Goal: Task Accomplishment & Management: Manage account settings

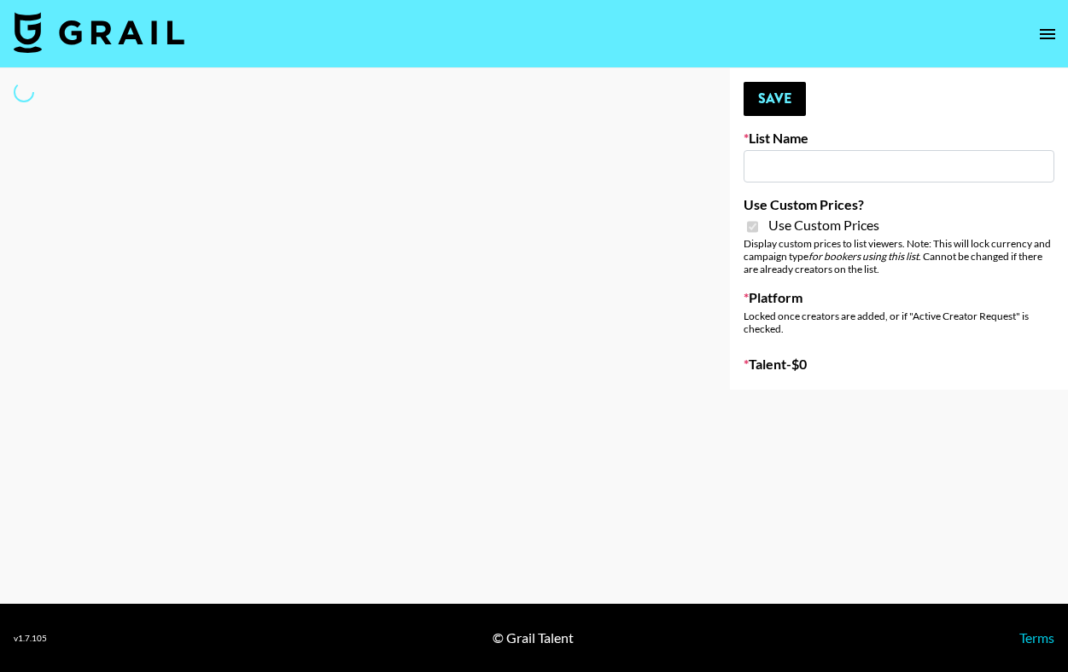
select select "Brand"
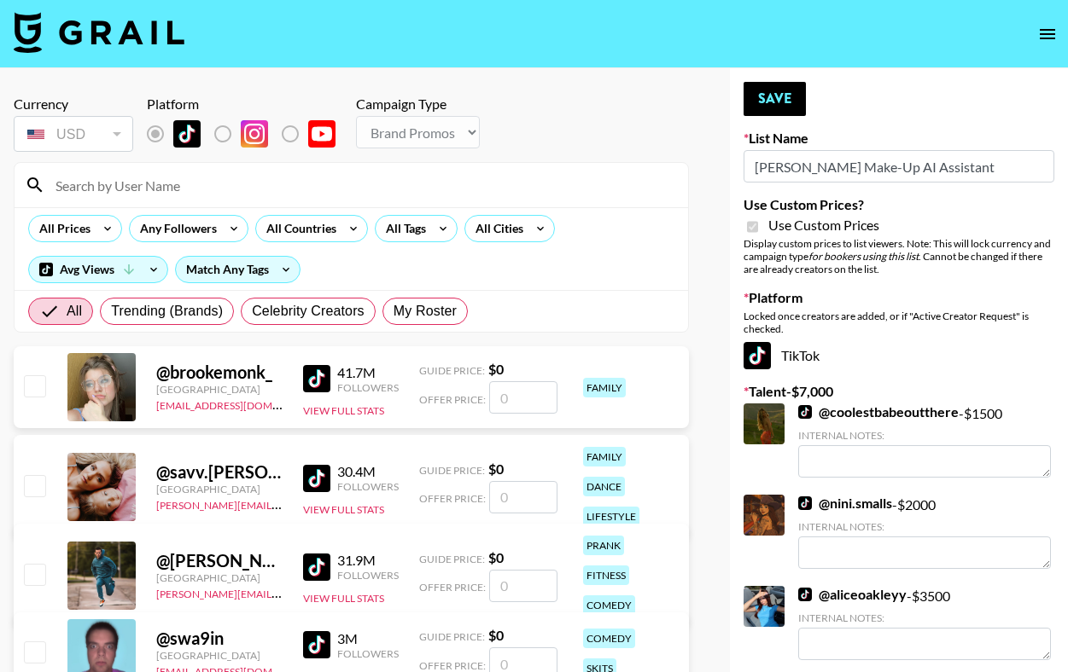
type input "[PERSON_NAME] Make-Up AI Assistant"
checkbox input "true"
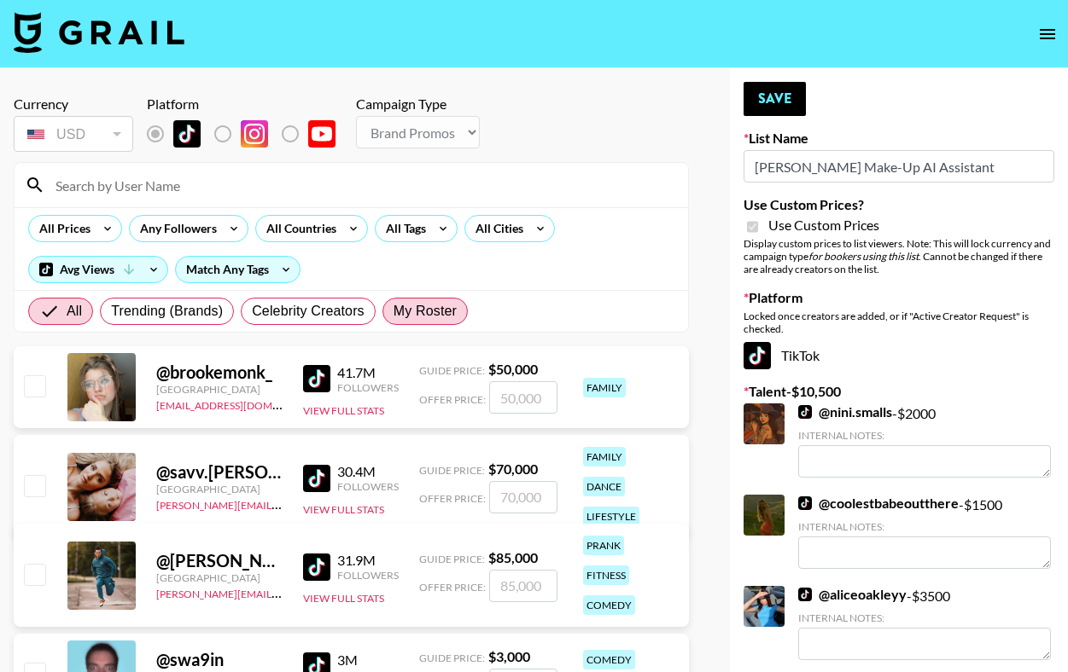
click at [430, 315] on span "My Roster" at bounding box center [424, 311] width 63 height 20
click at [393, 311] on input "My Roster" at bounding box center [393, 311] width 0 height 0
radio input "true"
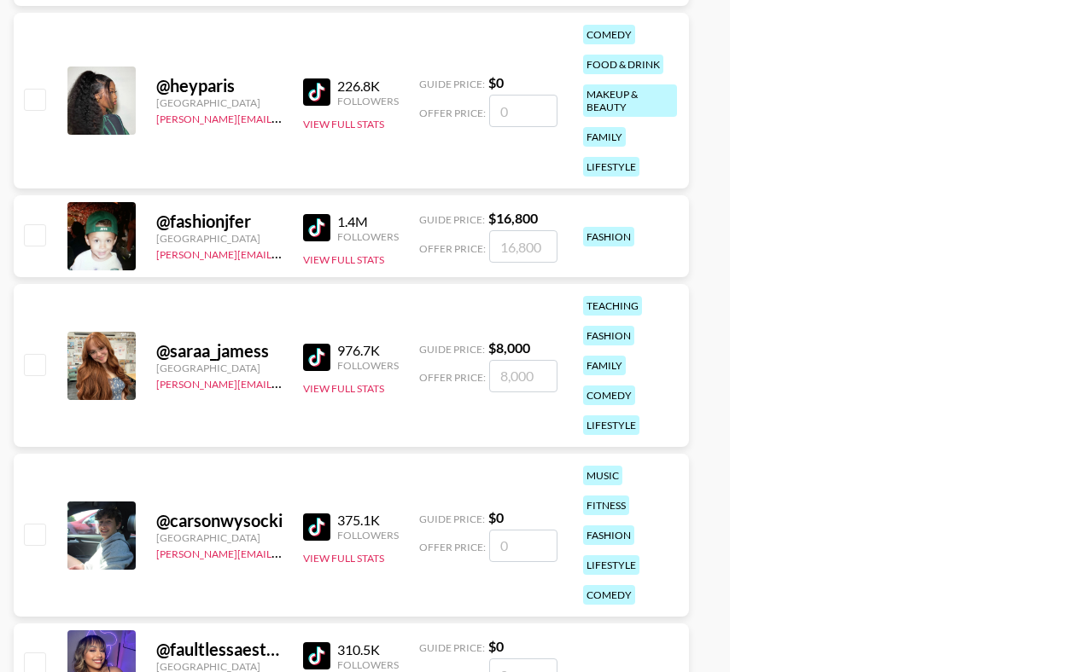
scroll to position [894, 0]
click at [31, 103] on input "checkbox" at bounding box center [34, 98] width 20 height 20
click at [513, 110] on input "number" at bounding box center [523, 110] width 68 height 32
click at [38, 94] on input "checkbox" at bounding box center [34, 98] width 20 height 20
checkbox input "false"
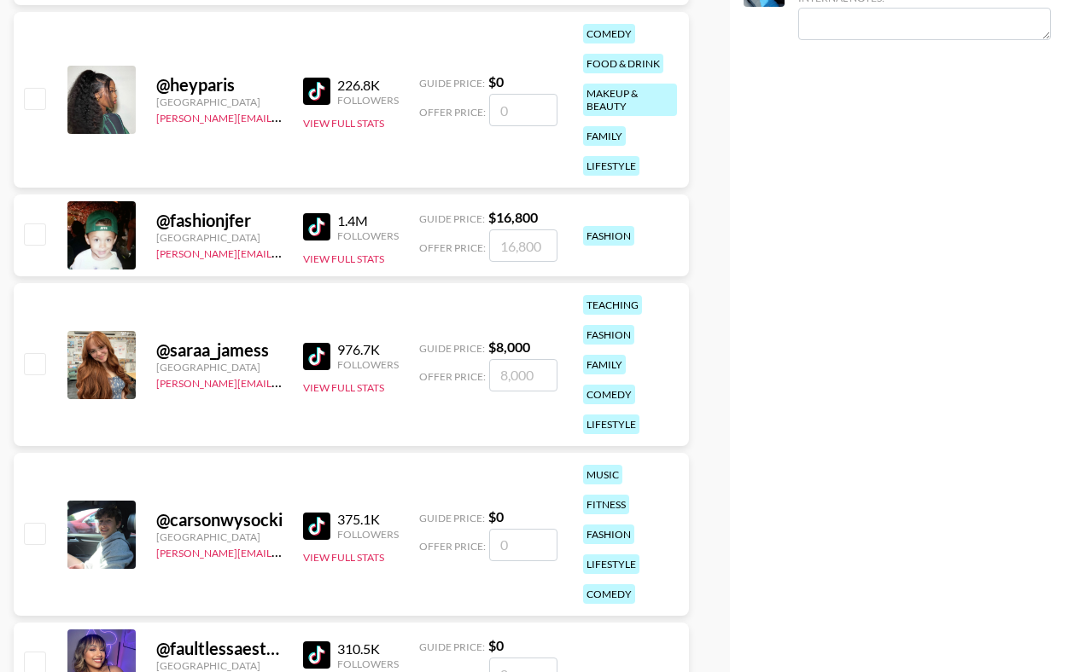
click at [515, 121] on input "number" at bounding box center [523, 110] width 68 height 32
type input "3"
checkbox input "true"
type input "3800"
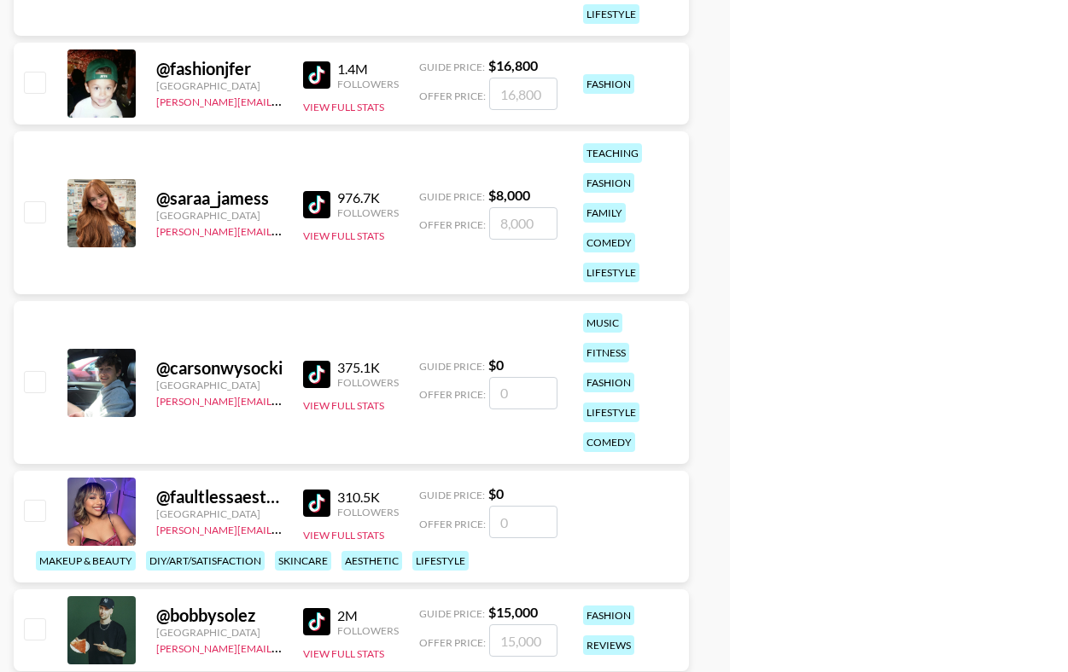
scroll to position [0, 0]
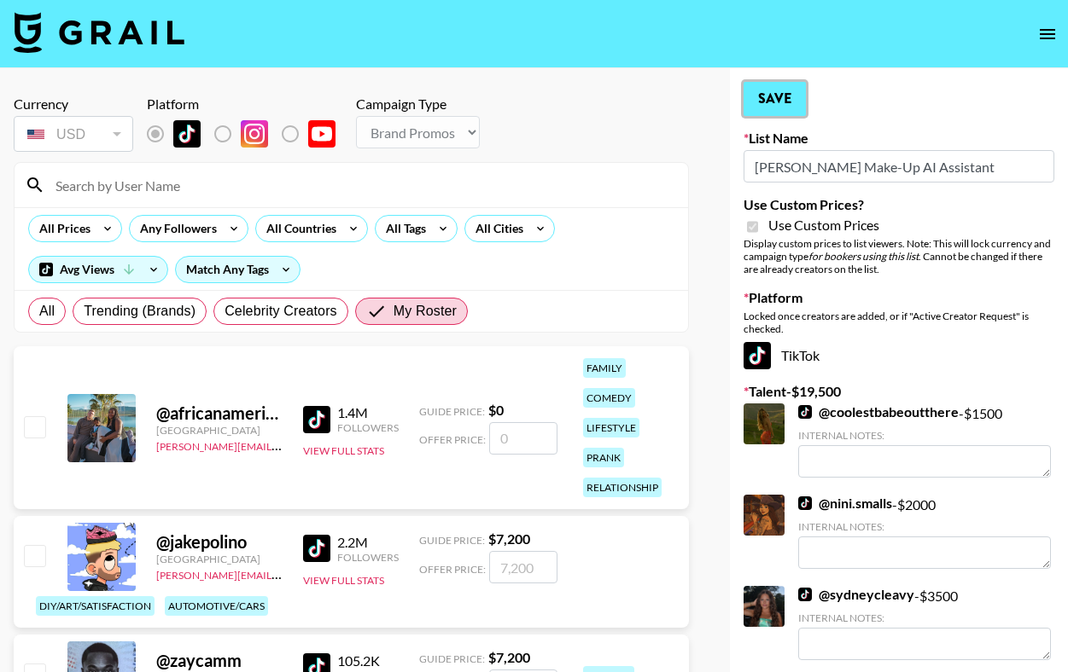
click at [763, 113] on button "Save" at bounding box center [774, 99] width 62 height 34
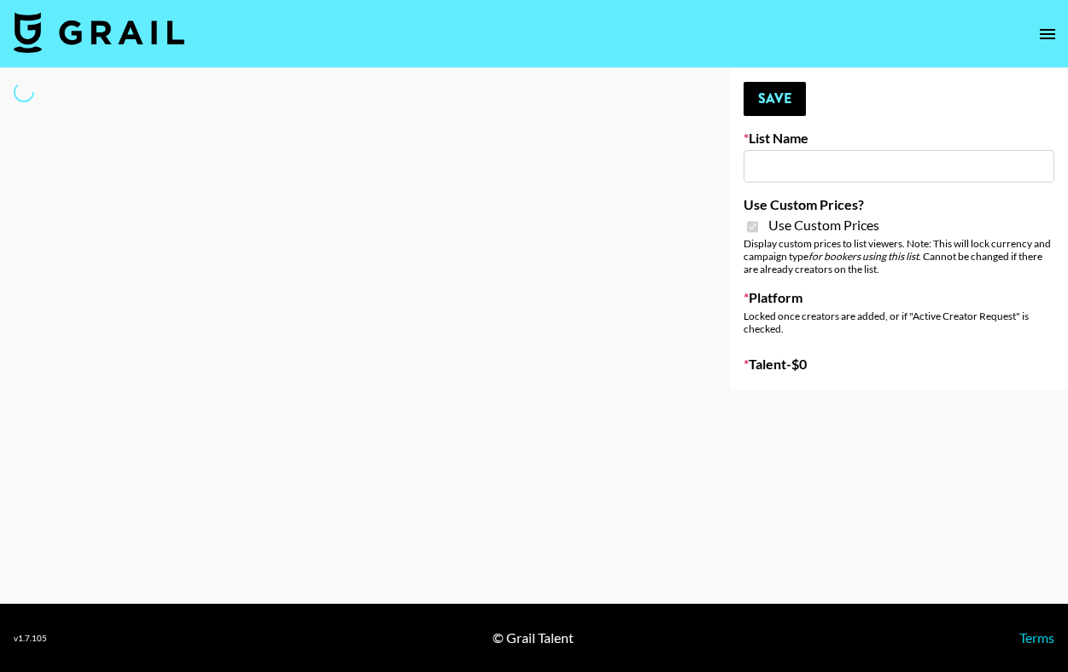
type input "LISEN Watch"
checkbox input "true"
select select "Brand"
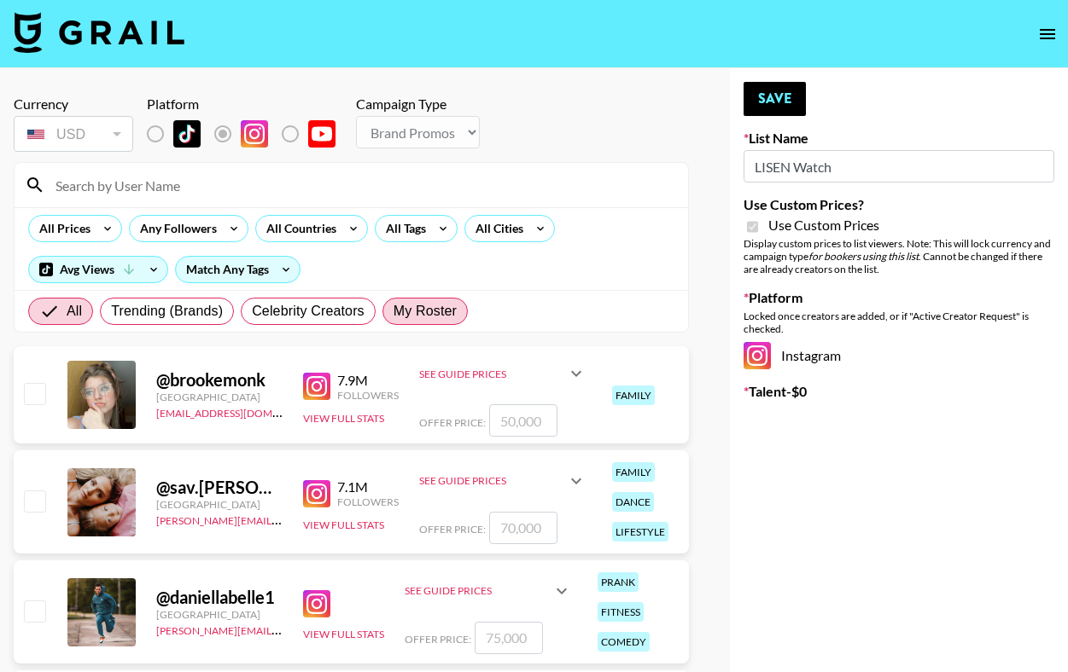
click at [442, 306] on span "My Roster" at bounding box center [424, 311] width 63 height 20
click at [393, 311] on input "My Roster" at bounding box center [393, 311] width 0 height 0
radio input "true"
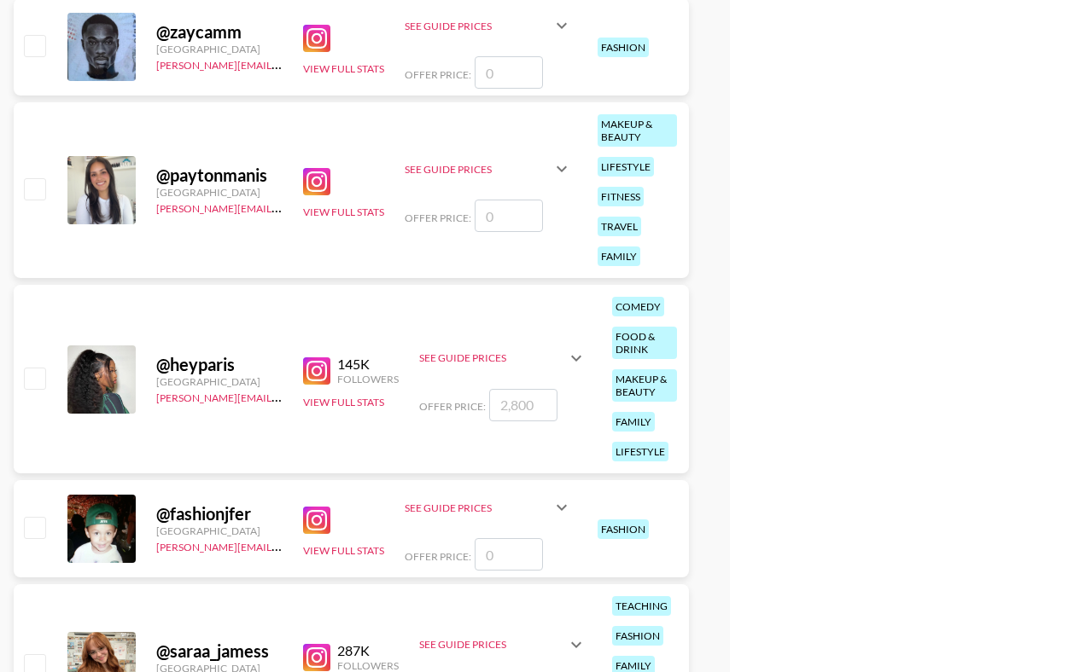
scroll to position [804, 0]
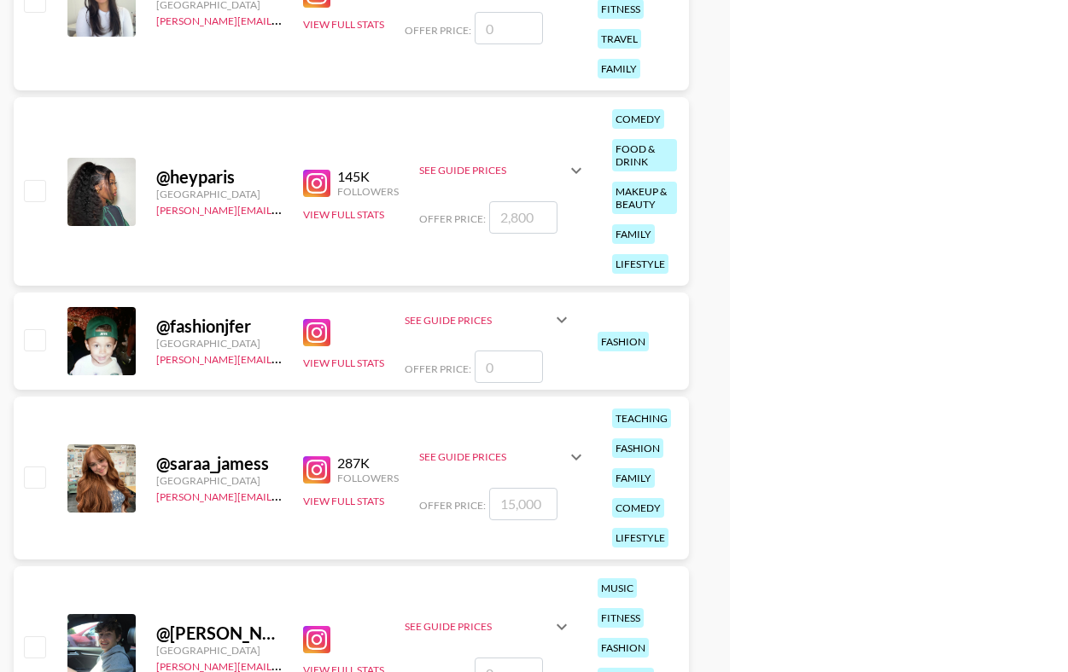
click at [29, 340] on input "checkbox" at bounding box center [34, 339] width 20 height 20
checkbox input "false"
click at [499, 373] on input "number" at bounding box center [508, 367] width 68 height 32
type input "4"
checkbox input "true"
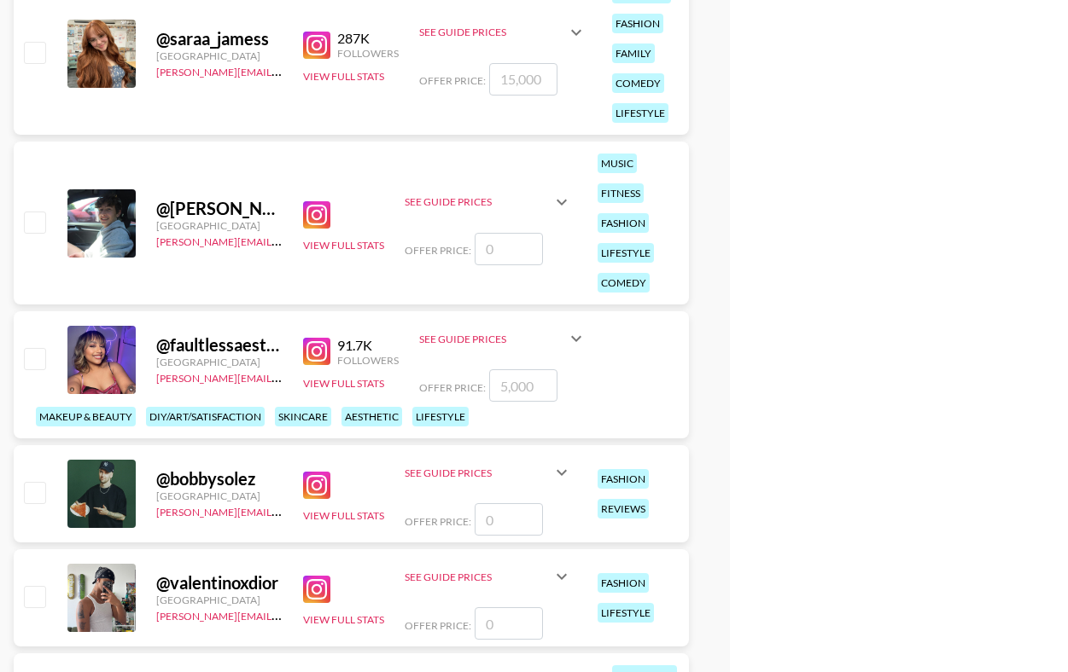
scroll to position [1221, 0]
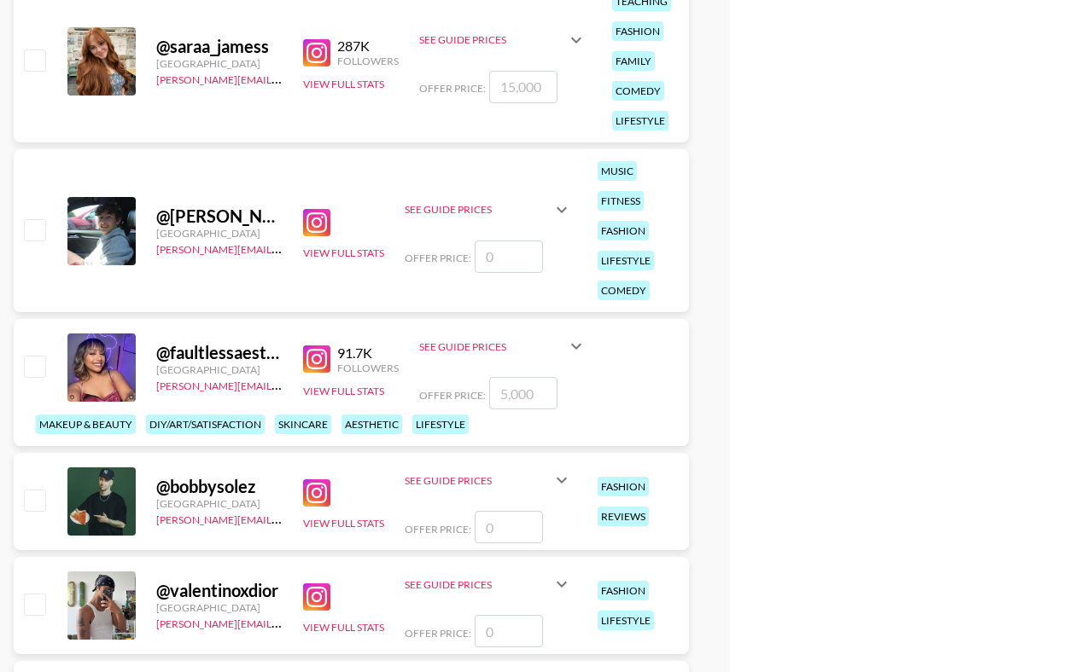
type input "4500"
click at [525, 90] on input "number" at bounding box center [523, 87] width 68 height 32
type input "1"
checkbox input "true"
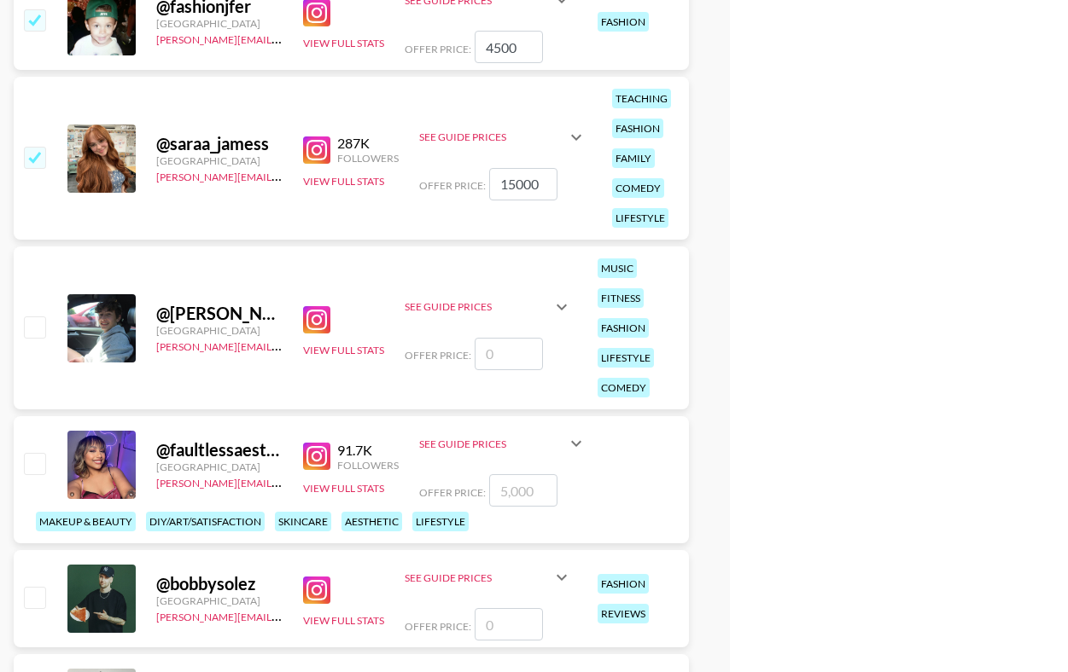
scroll to position [1109, 0]
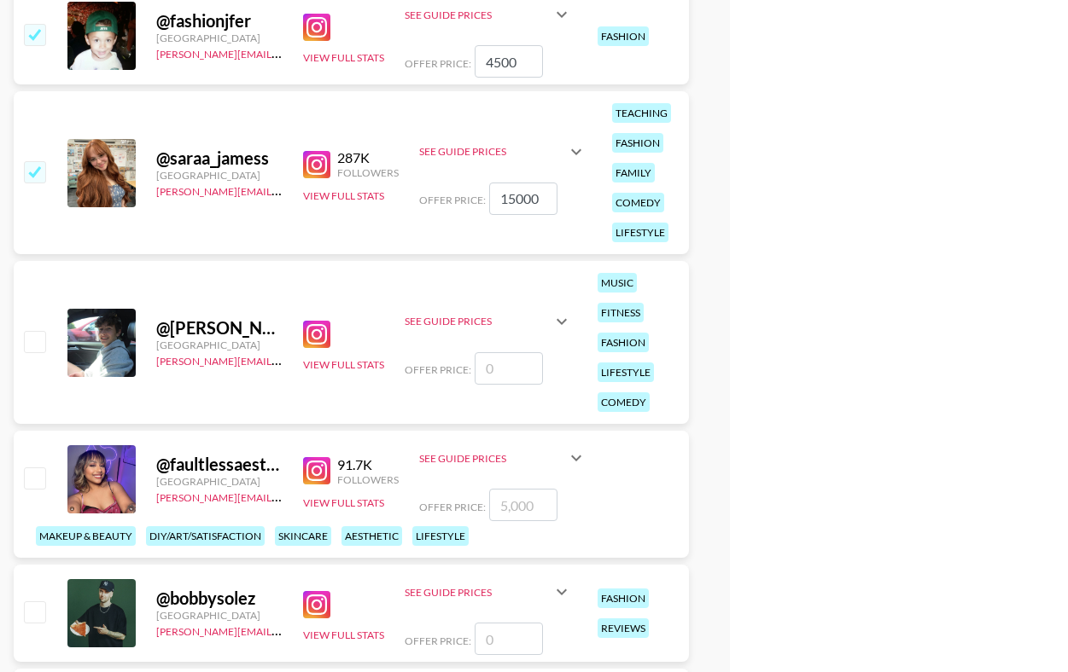
type input "15000"
click at [495, 66] on input "4500" at bounding box center [508, 61] width 68 height 32
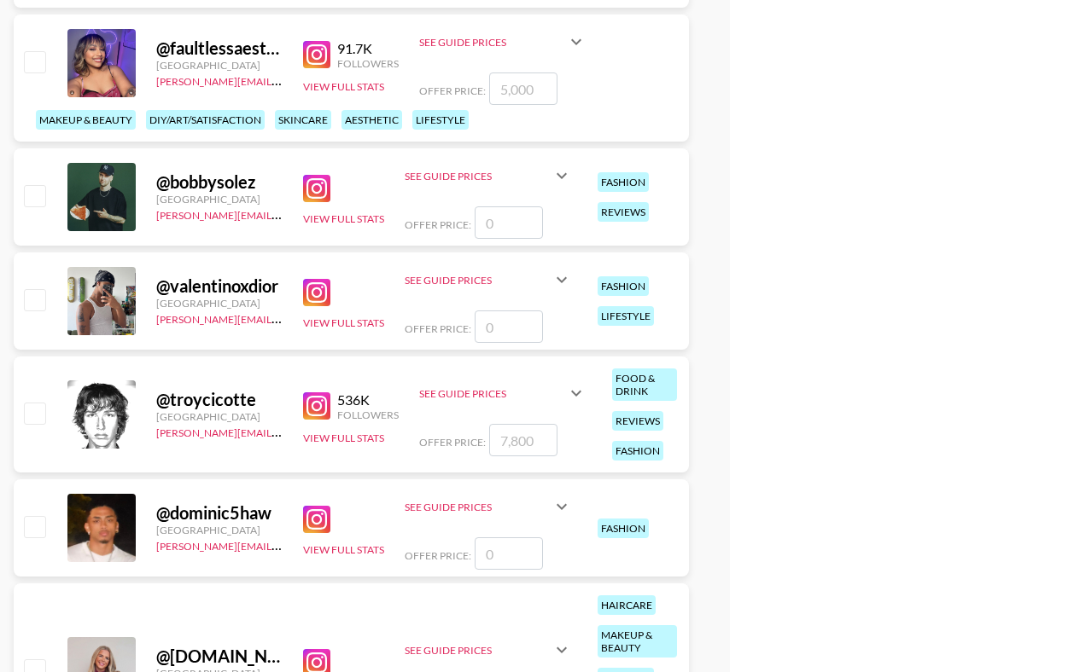
scroll to position [1529, 0]
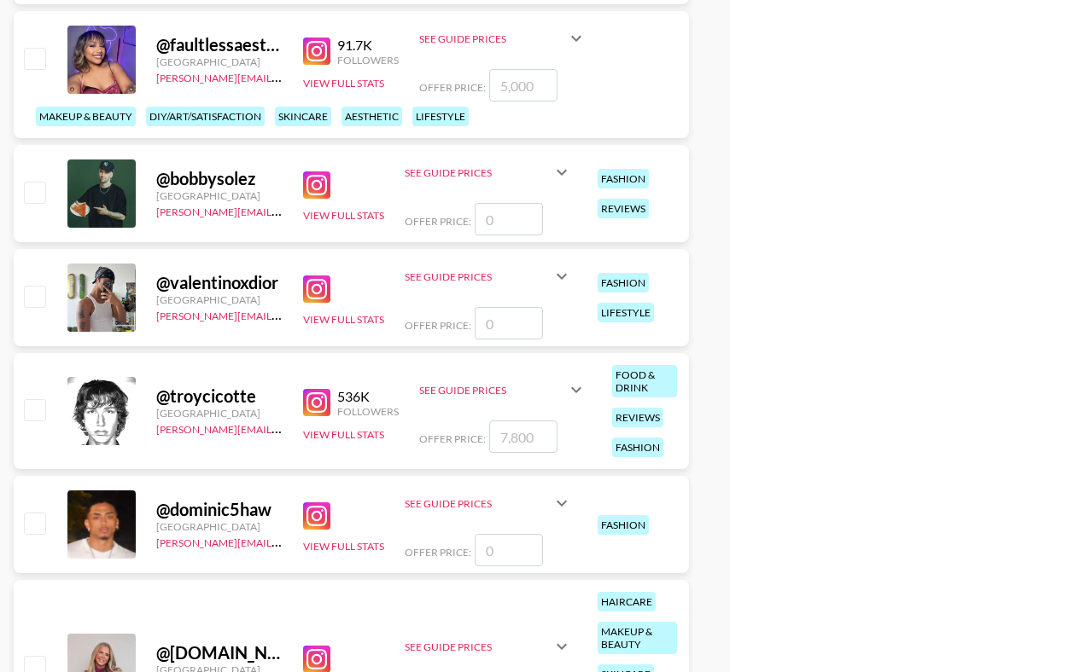
type input "6500"
click at [519, 219] on input "number" at bounding box center [508, 219] width 68 height 32
checkbox input "true"
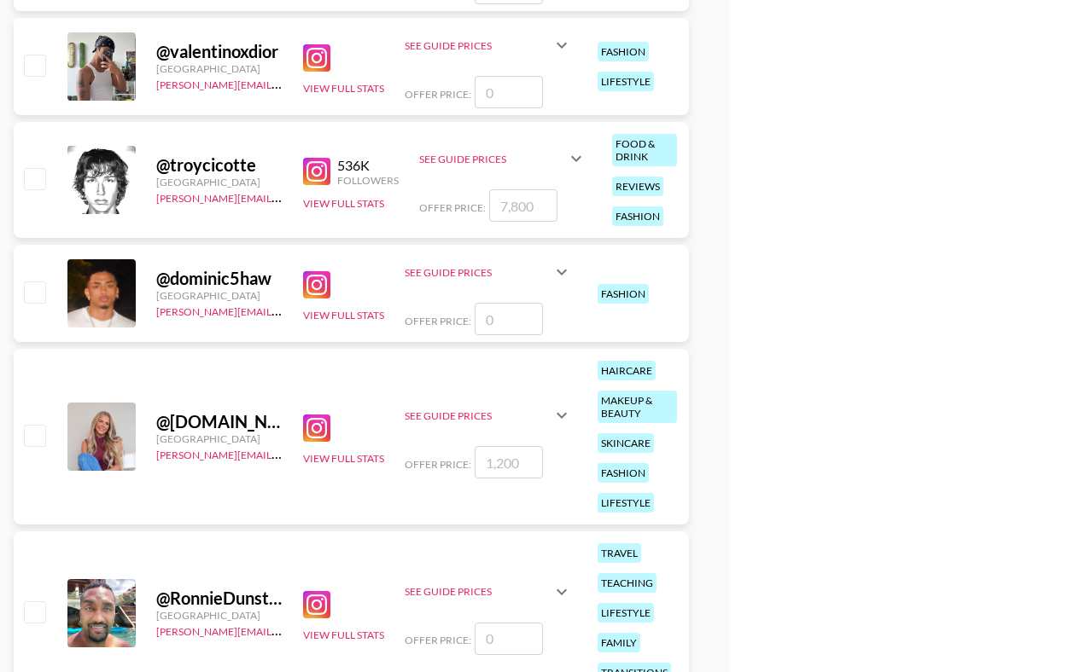
scroll to position [1810, 0]
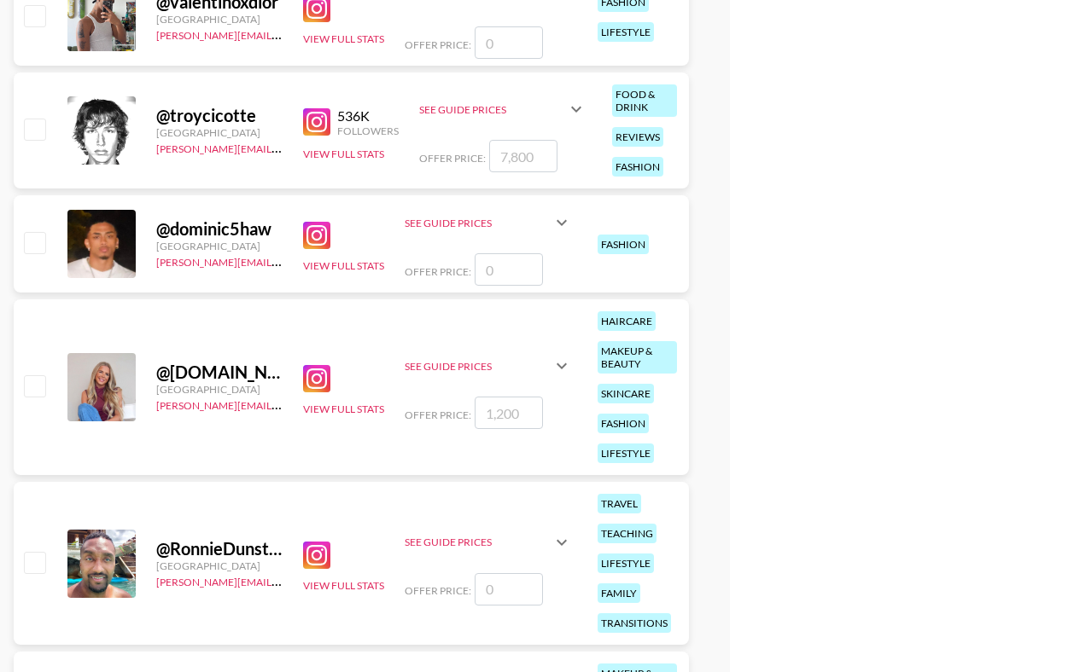
type input "8000"
click at [530, 156] on input "number" at bounding box center [523, 156] width 68 height 32
checkbox input "true"
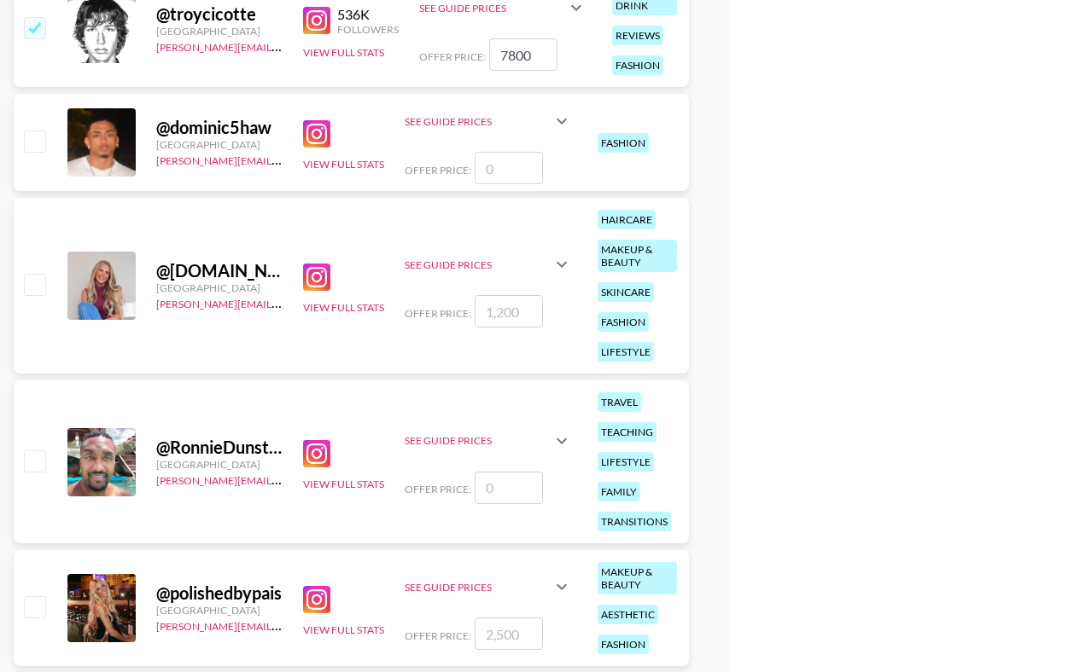
scroll to position [1913, 0]
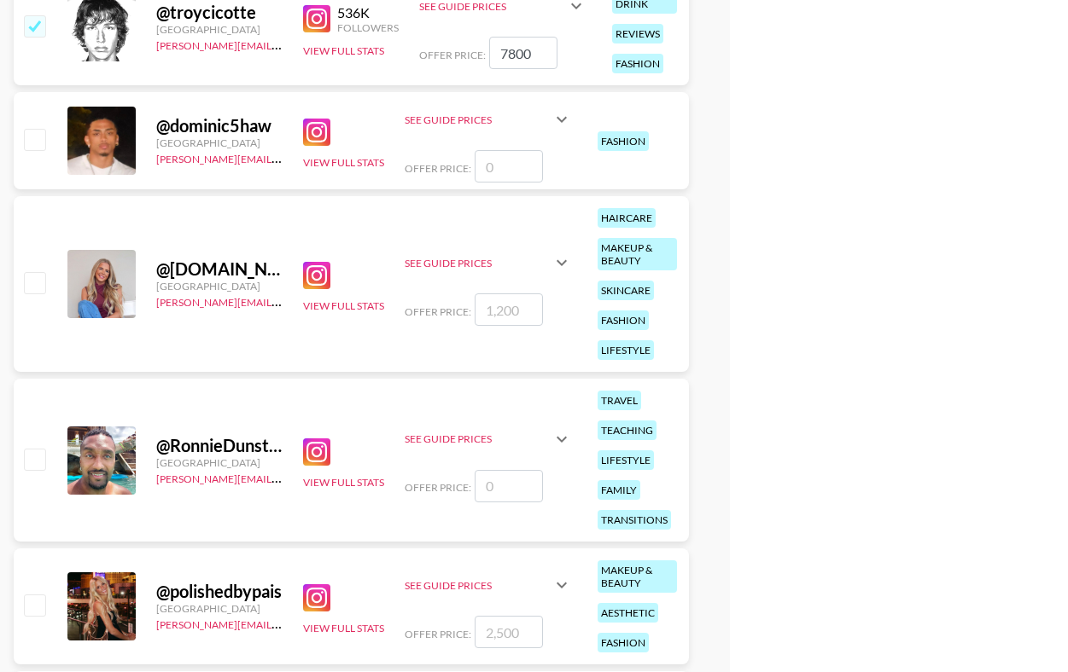
type input "7800"
click at [514, 166] on input "number" at bounding box center [508, 166] width 68 height 32
checkbox input "true"
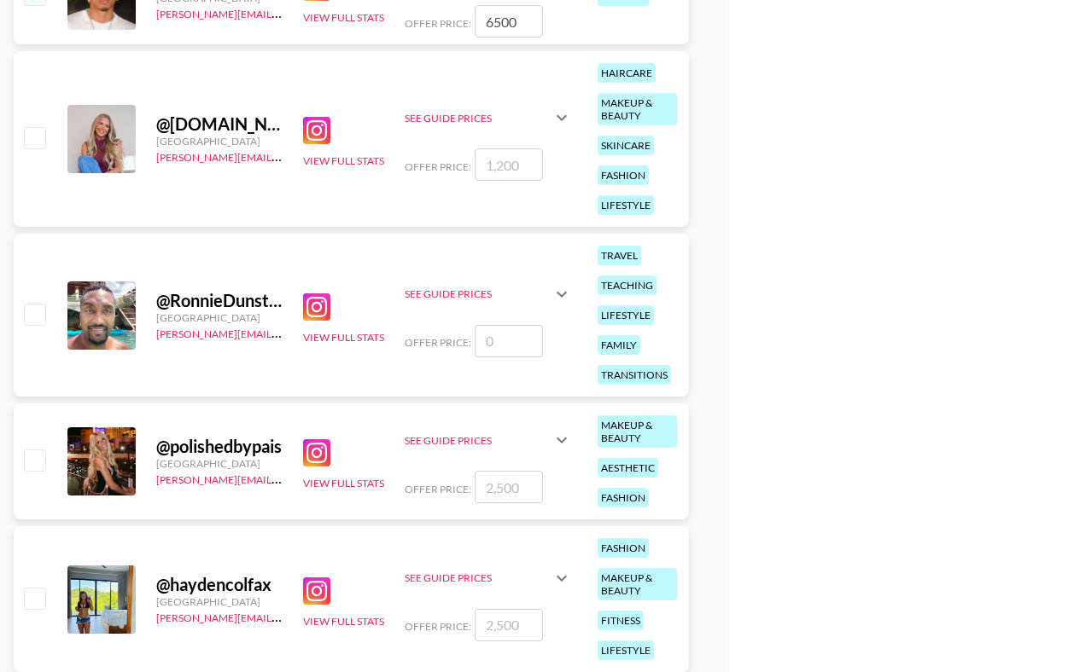
scroll to position [2128, 0]
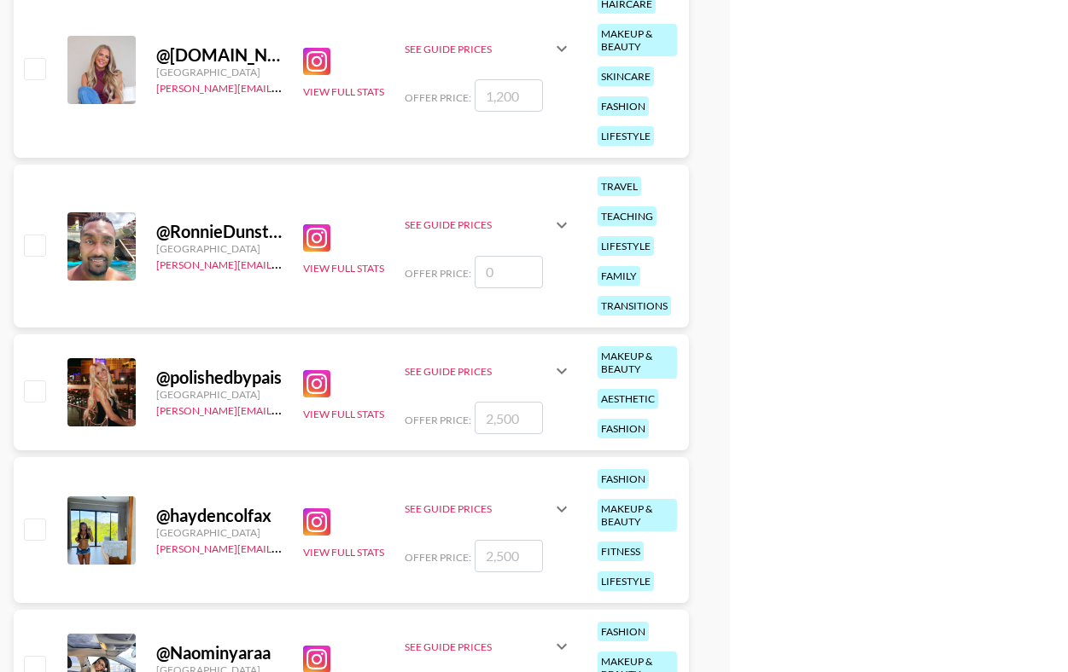
type input "6500"
click at [507, 284] on input "number" at bounding box center [508, 272] width 68 height 32
checkbox input "true"
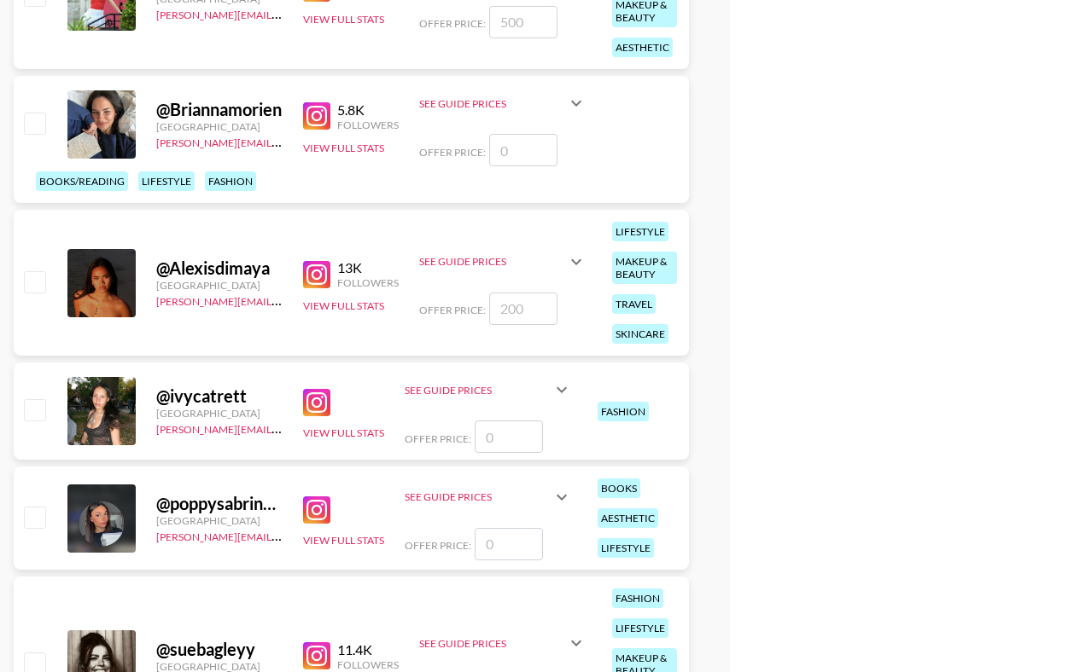
scroll to position [2943, 0]
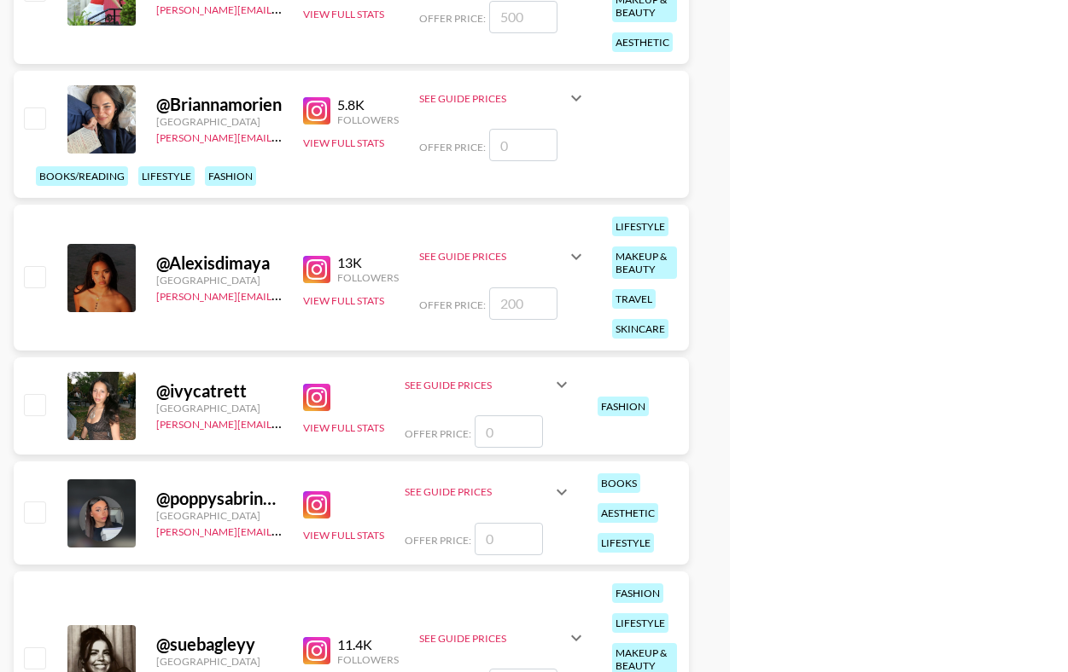
type input "3500"
click at [517, 148] on input "number" at bounding box center [523, 145] width 68 height 32
type input "2"
checkbox input "true"
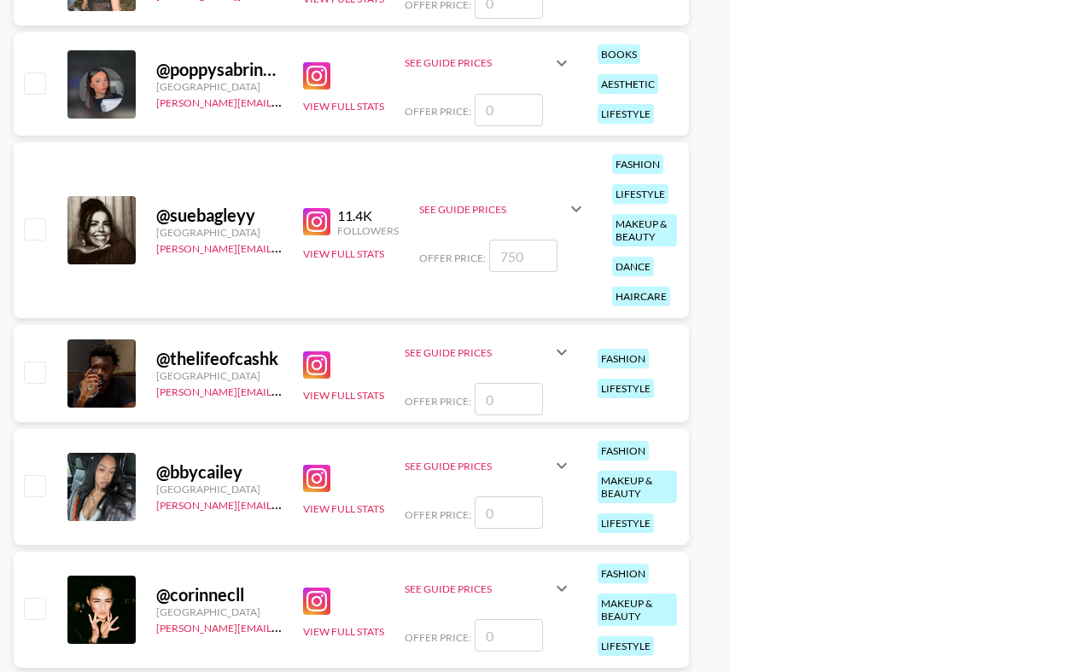
scroll to position [3377, 0]
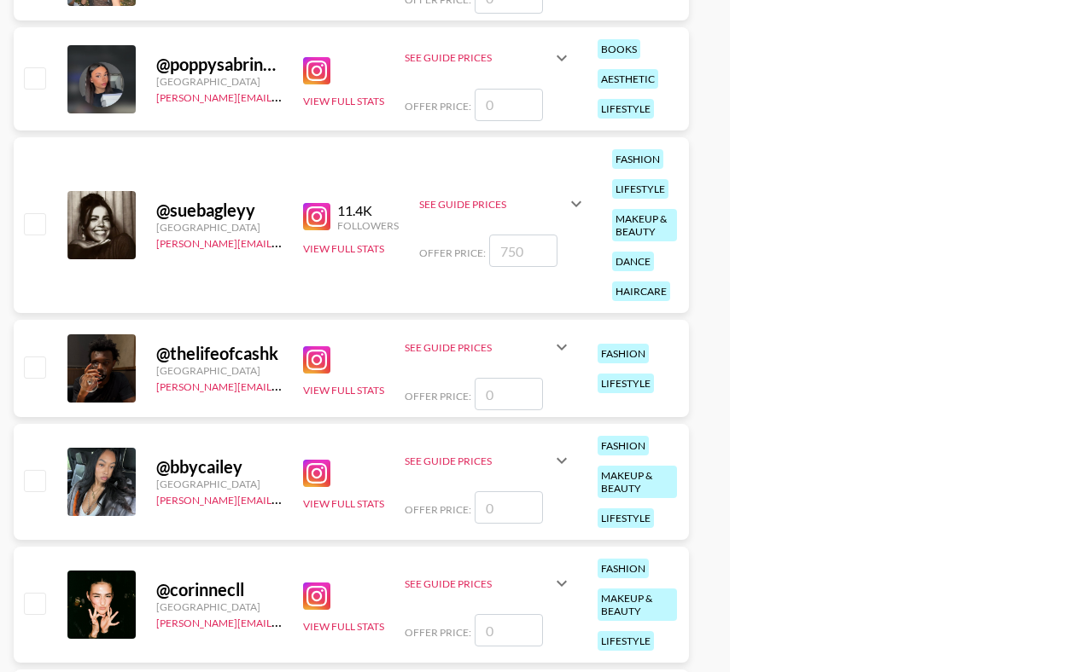
type input "2000"
click at [533, 244] on input "number" at bounding box center [523, 251] width 68 height 32
checkbox input "true"
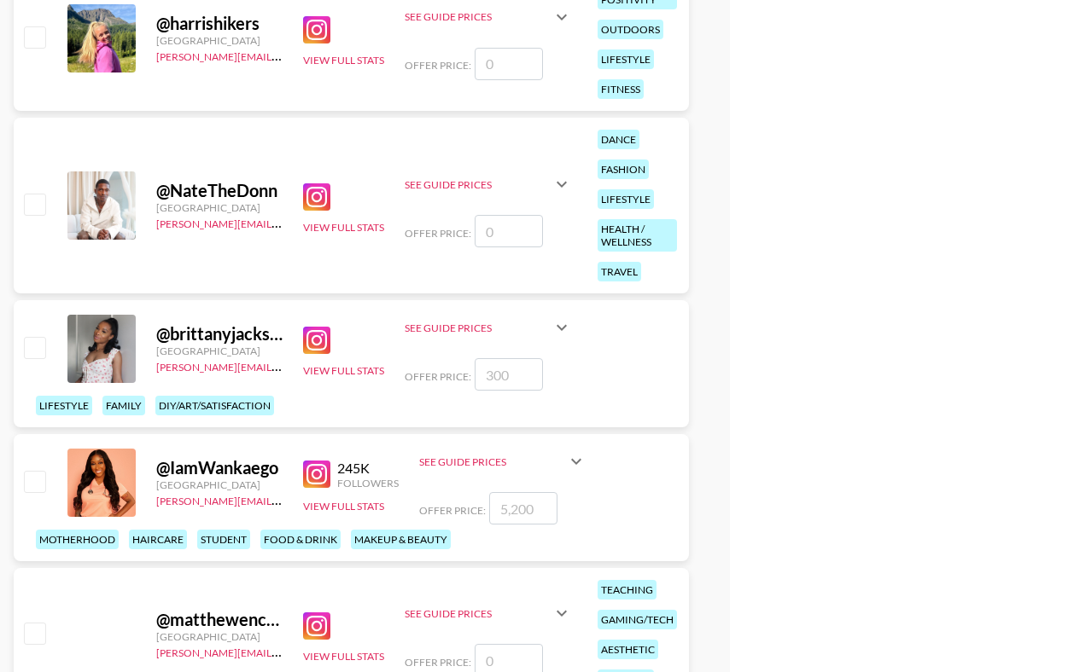
scroll to position [4398, 0]
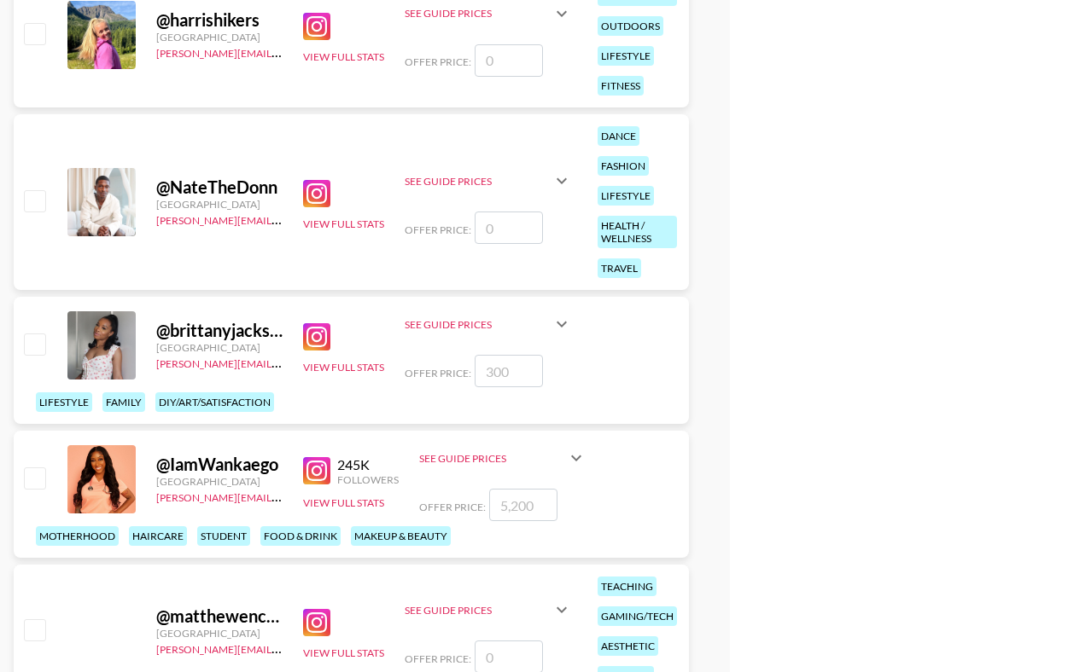
type input "1800"
click at [518, 230] on input "number" at bounding box center [508, 228] width 68 height 32
checkbox input "true"
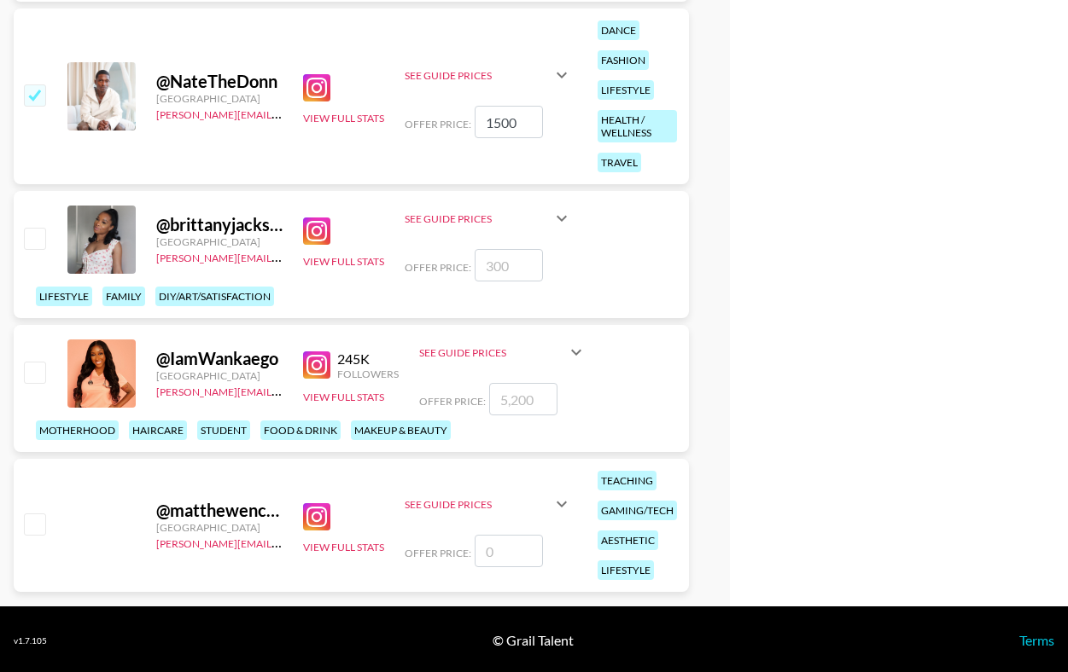
scroll to position [4506, 0]
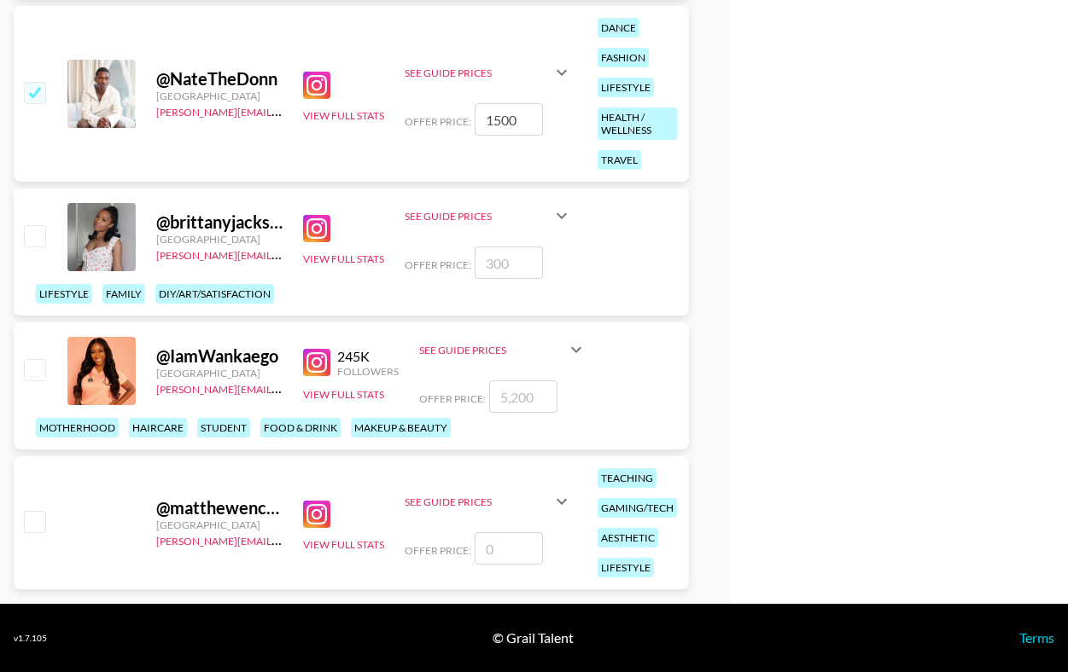
type input "1500"
click at [520, 273] on input "number" at bounding box center [508, 263] width 68 height 32
checkbox input "true"
type input "1200"
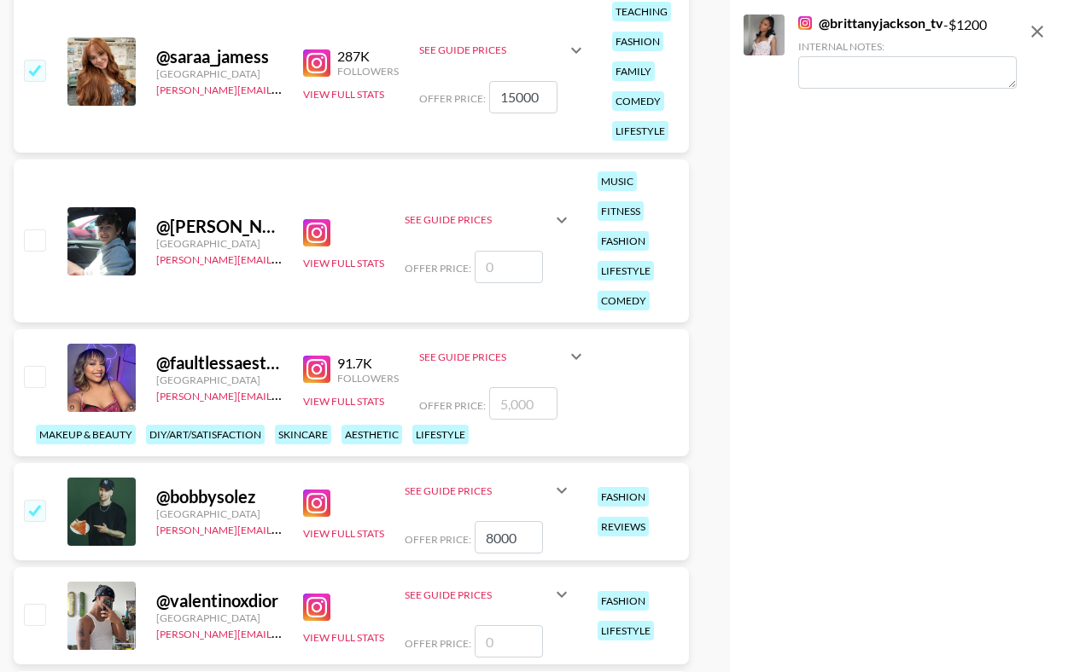
scroll to position [0, 0]
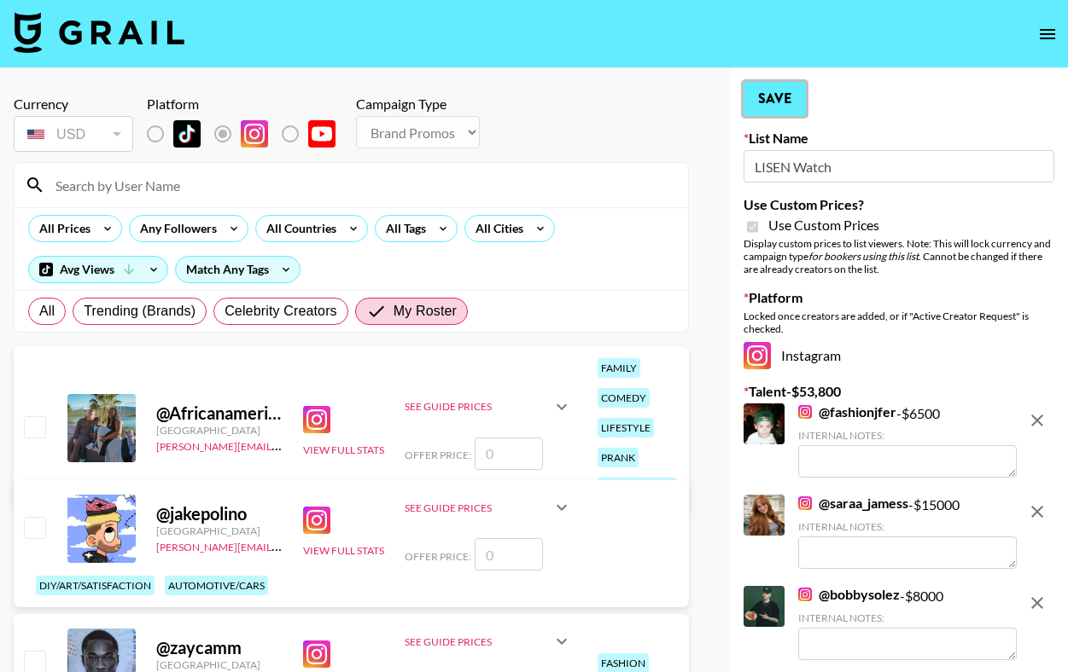
click at [785, 106] on button "Save" at bounding box center [774, 99] width 62 height 34
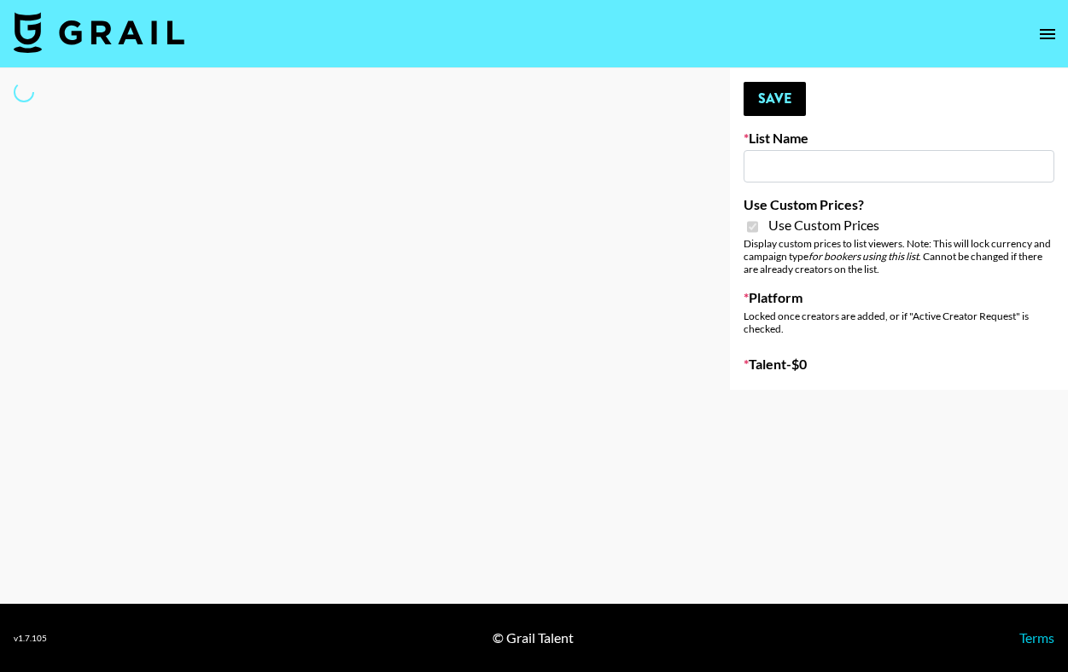
type input "Hetras"
checkbox input "true"
select select "Brand"
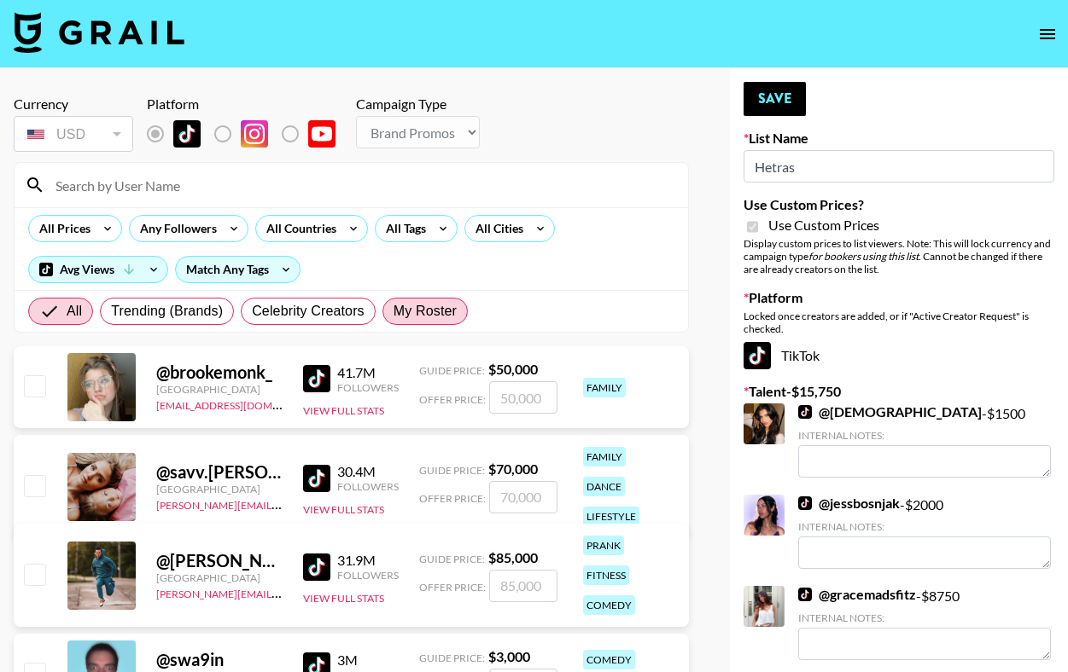
click at [445, 309] on span "My Roster" at bounding box center [424, 311] width 63 height 20
click at [393, 311] on input "My Roster" at bounding box center [393, 311] width 0 height 0
radio input "true"
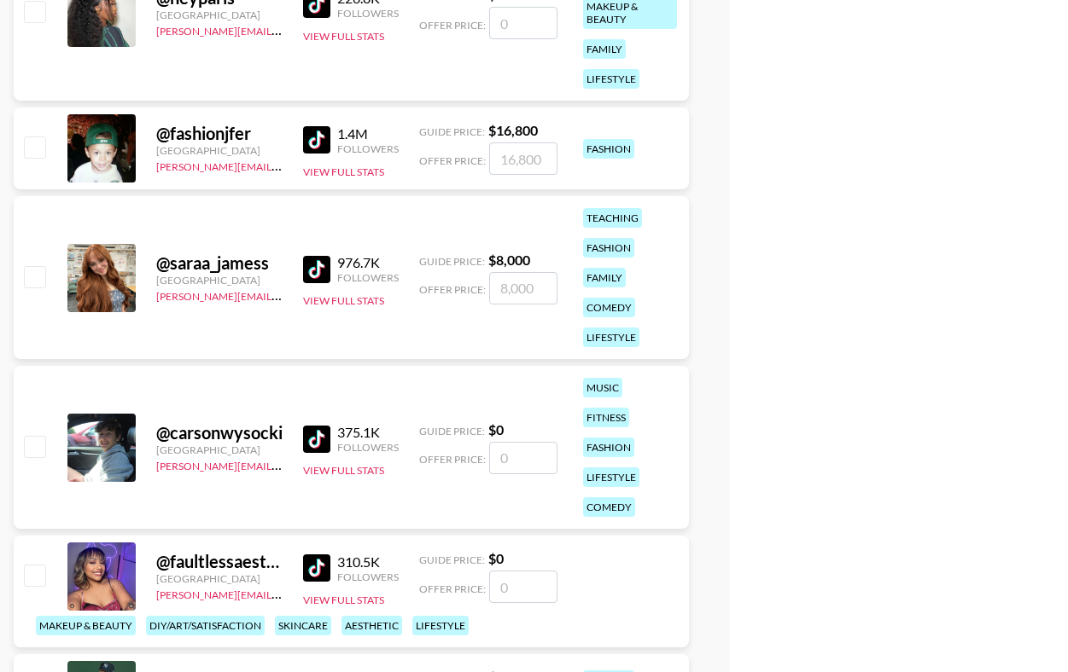
scroll to position [985, 0]
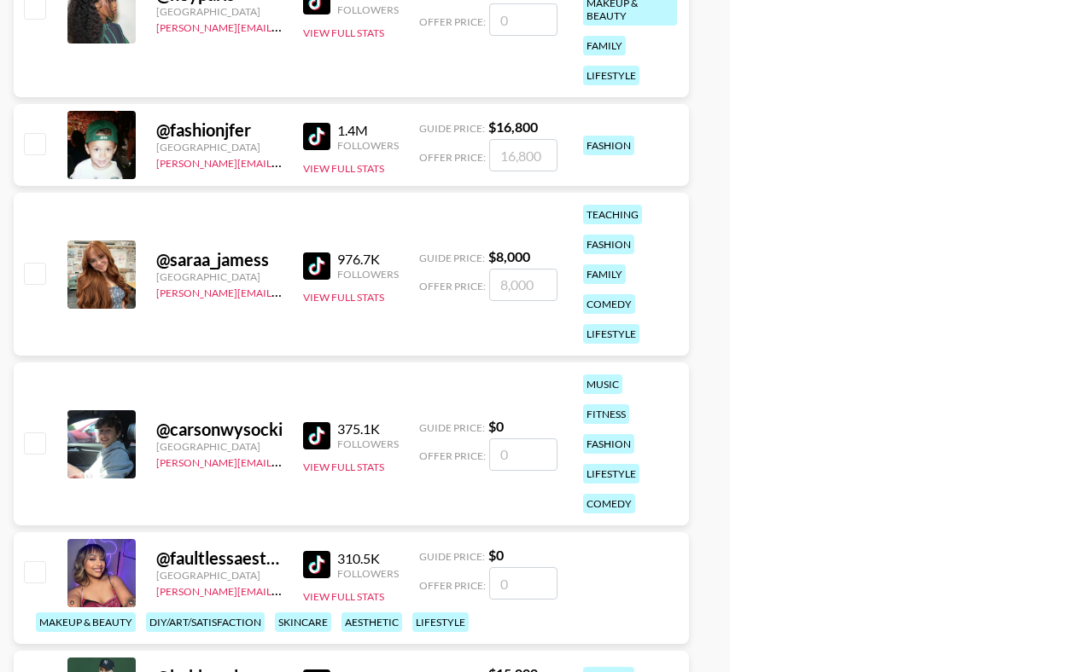
click at [43, 275] on input "checkbox" at bounding box center [34, 273] width 20 height 20
checkbox input "true"
type input "8000"
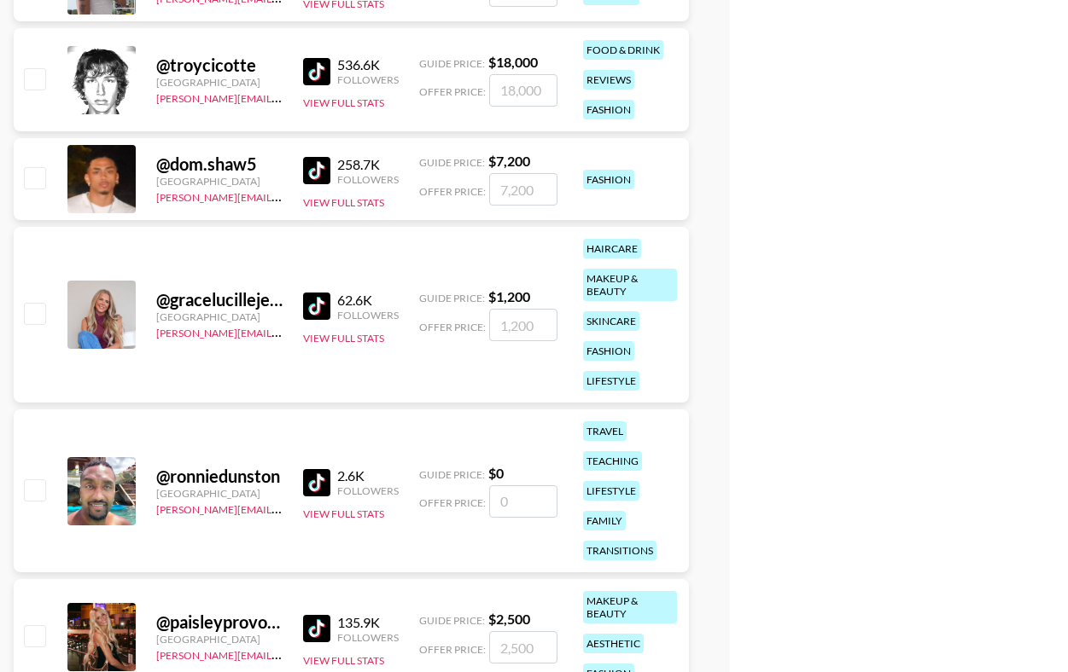
scroll to position [1793, 0]
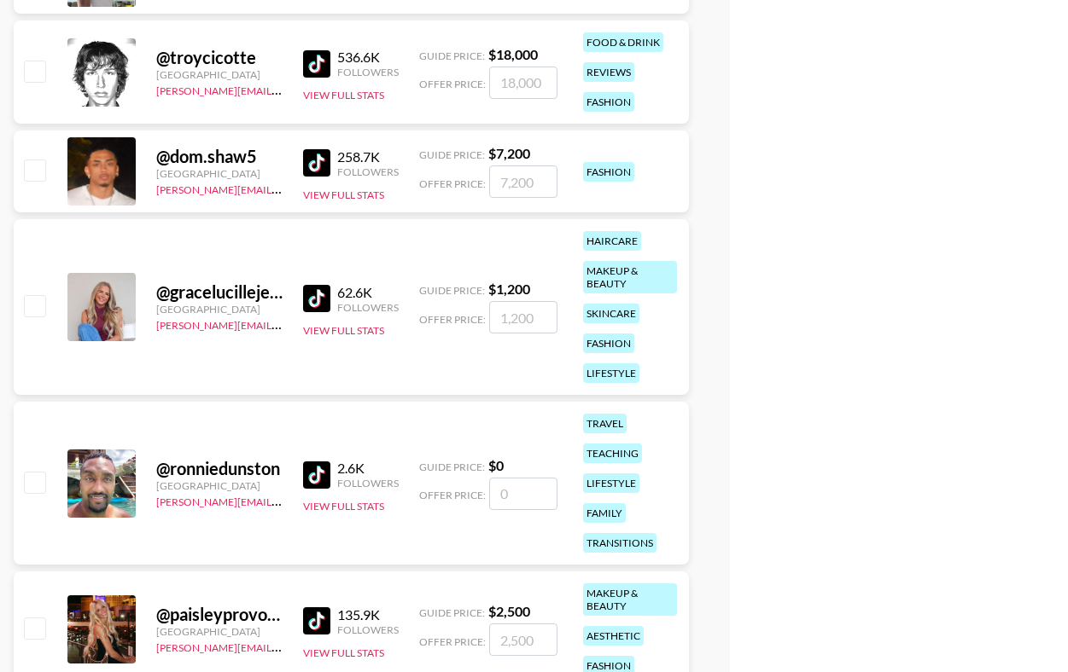
click at [41, 304] on input "checkbox" at bounding box center [34, 305] width 20 height 20
checkbox input "true"
type input "1200"
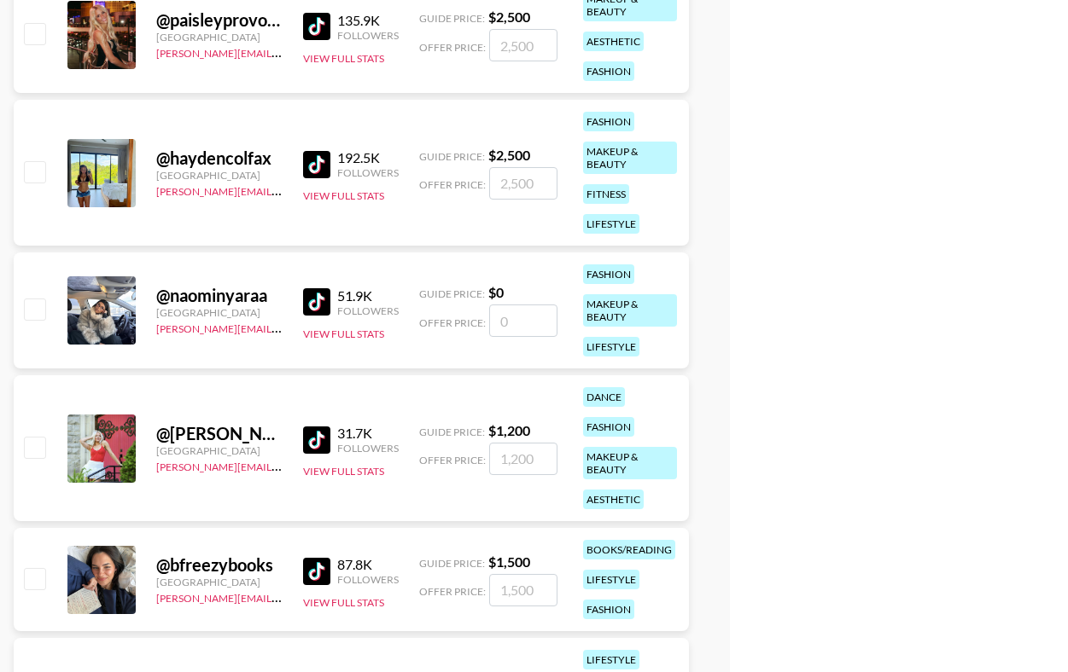
scroll to position [2391, 0]
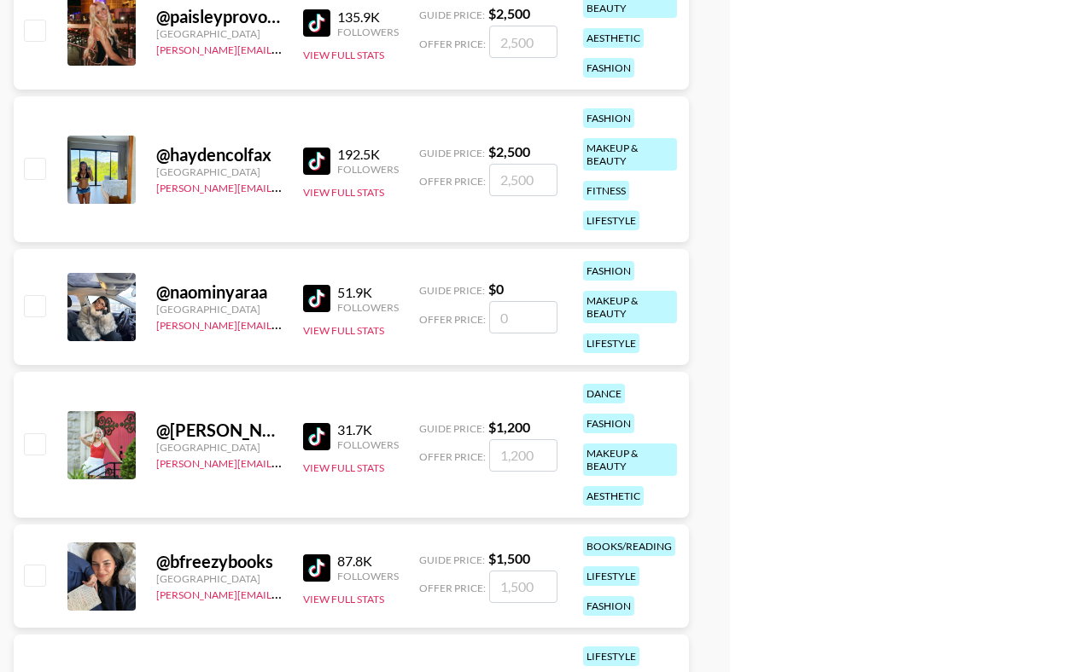
click at [41, 38] on input "checkbox" at bounding box center [34, 30] width 20 height 20
checkbox input "true"
type input "2500"
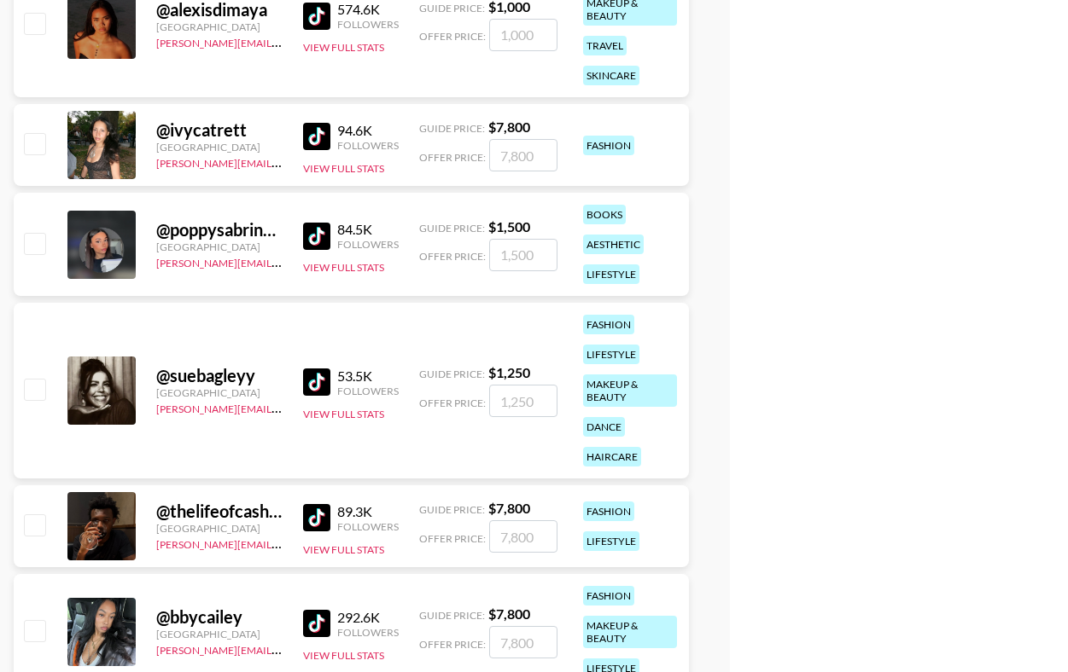
scroll to position [3171, 0]
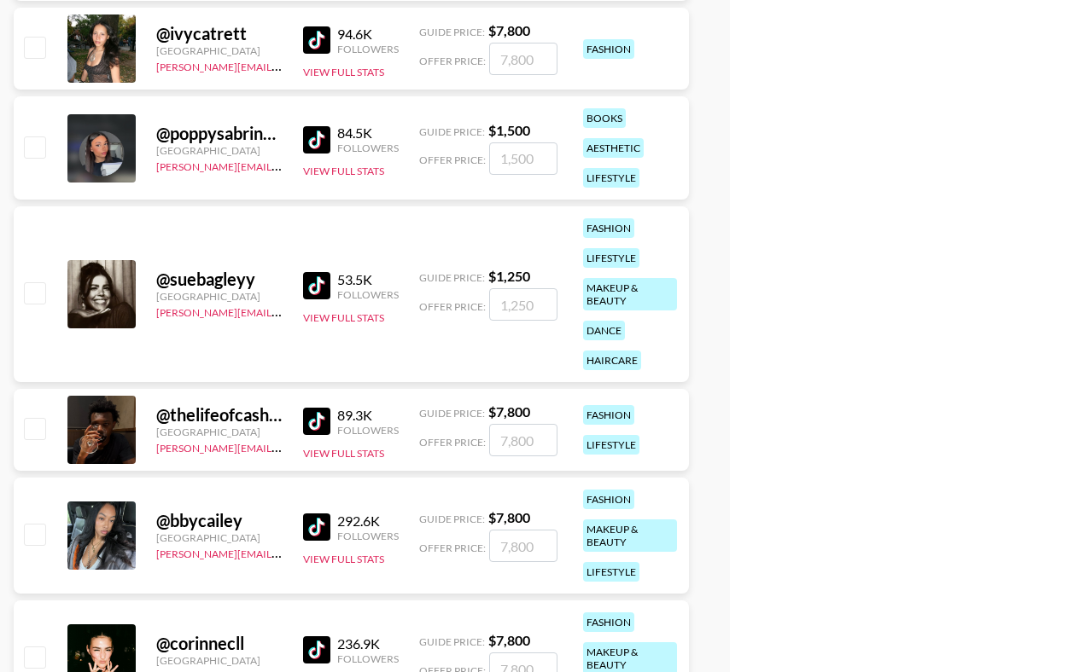
click at [29, 294] on input "checkbox" at bounding box center [34, 292] width 20 height 20
checkbox input "true"
type input "1250"
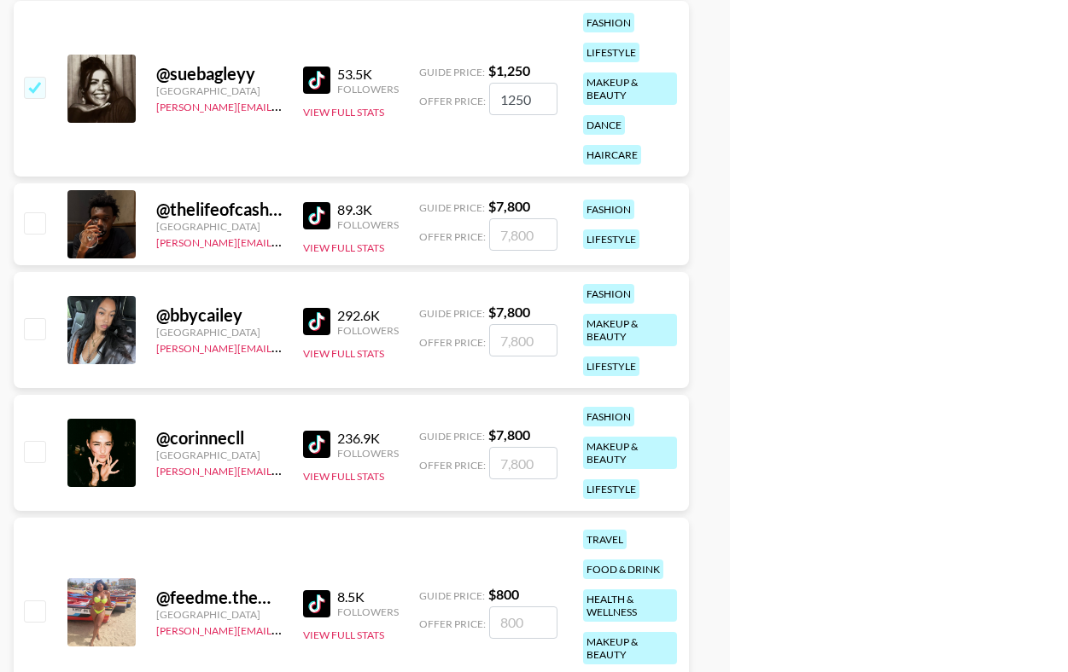
scroll to position [3396, 0]
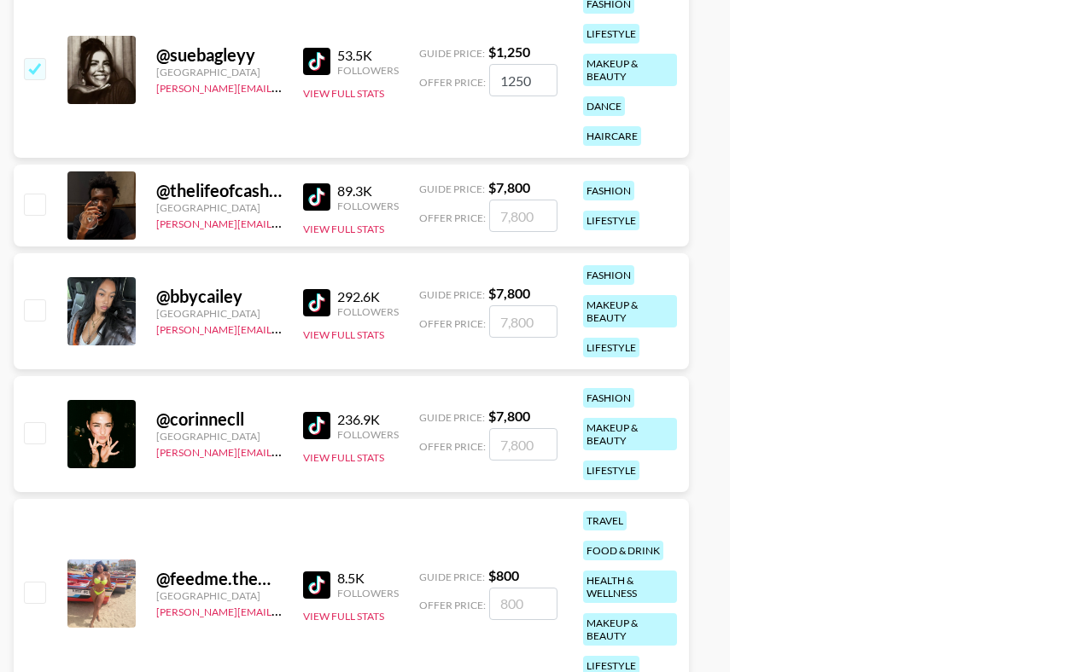
click at [33, 429] on input "checkbox" at bounding box center [34, 432] width 20 height 20
checkbox input "true"
type input "7800"
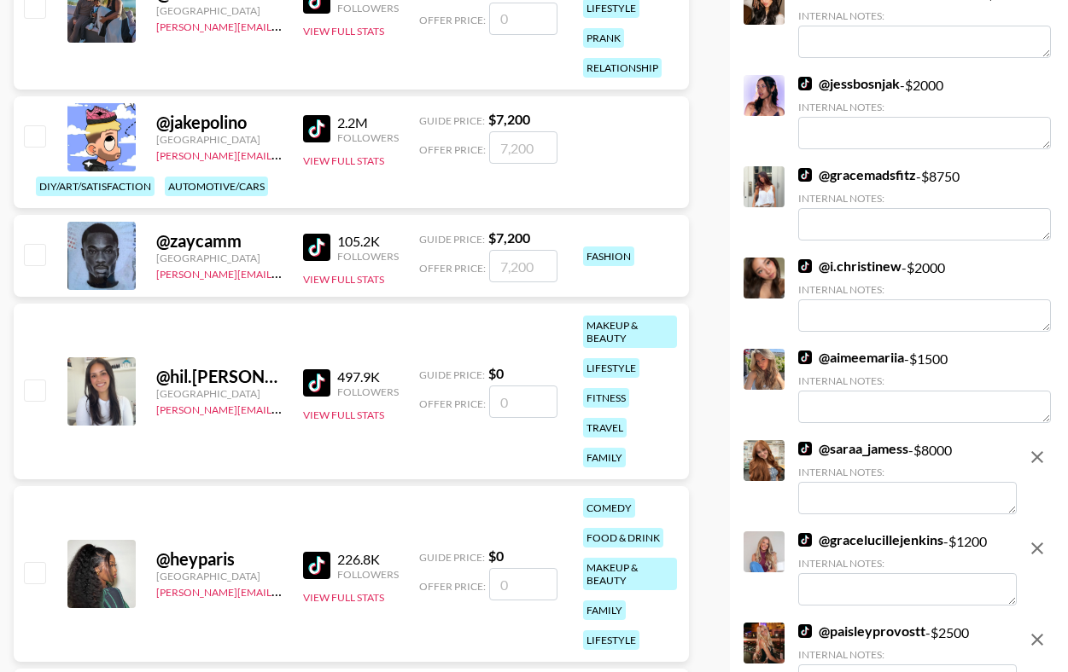
scroll to position [0, 0]
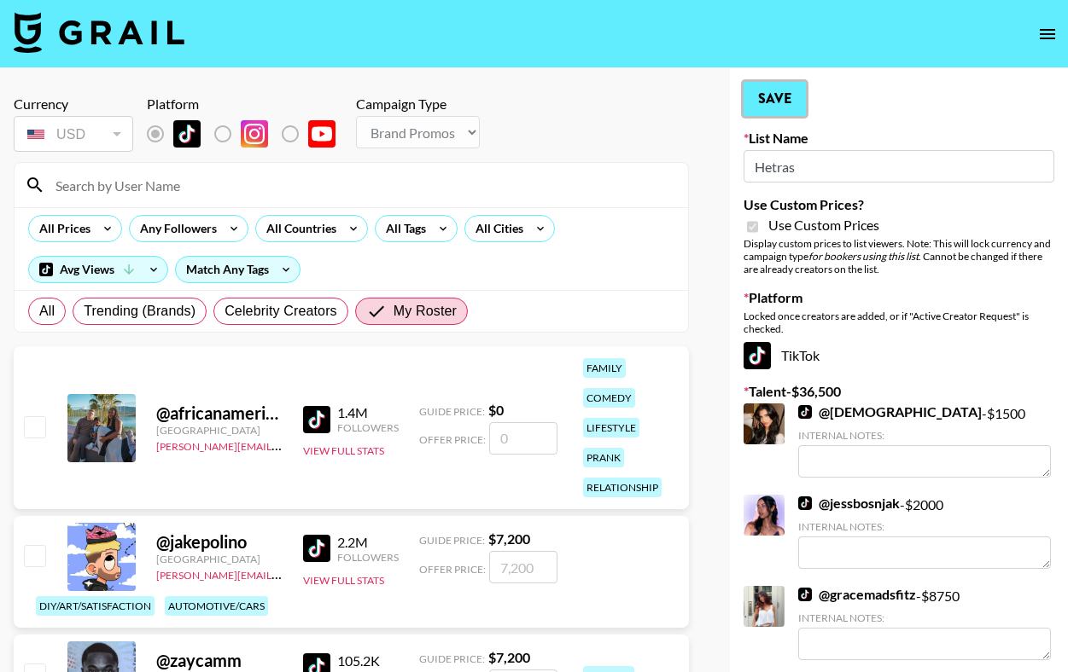
click at [765, 102] on button "Save" at bounding box center [774, 99] width 62 height 34
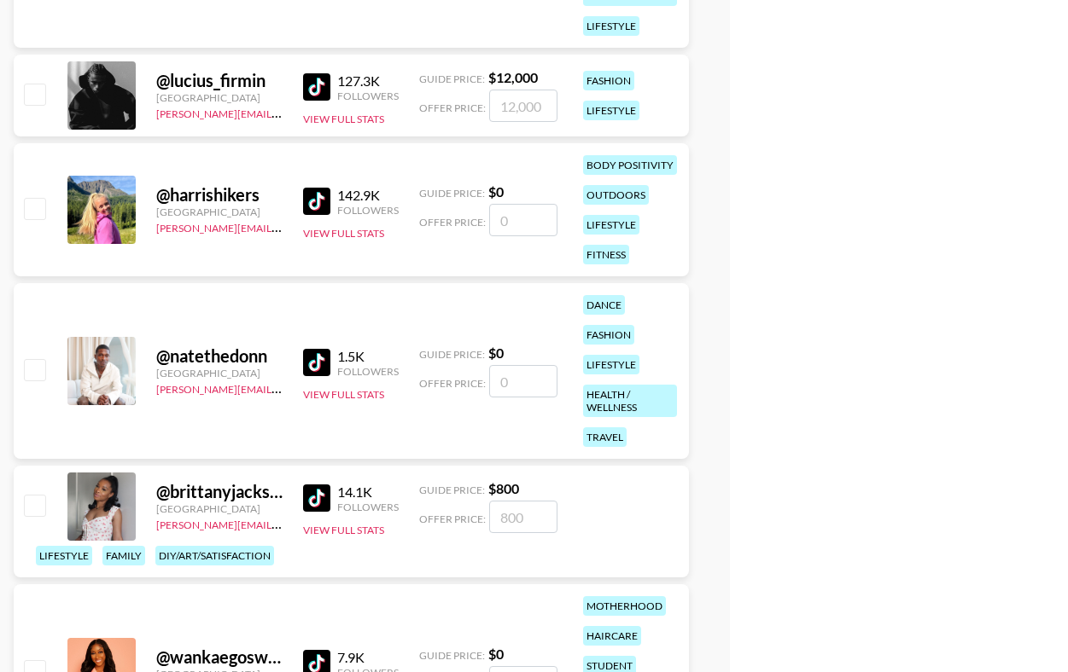
scroll to position [4095, 0]
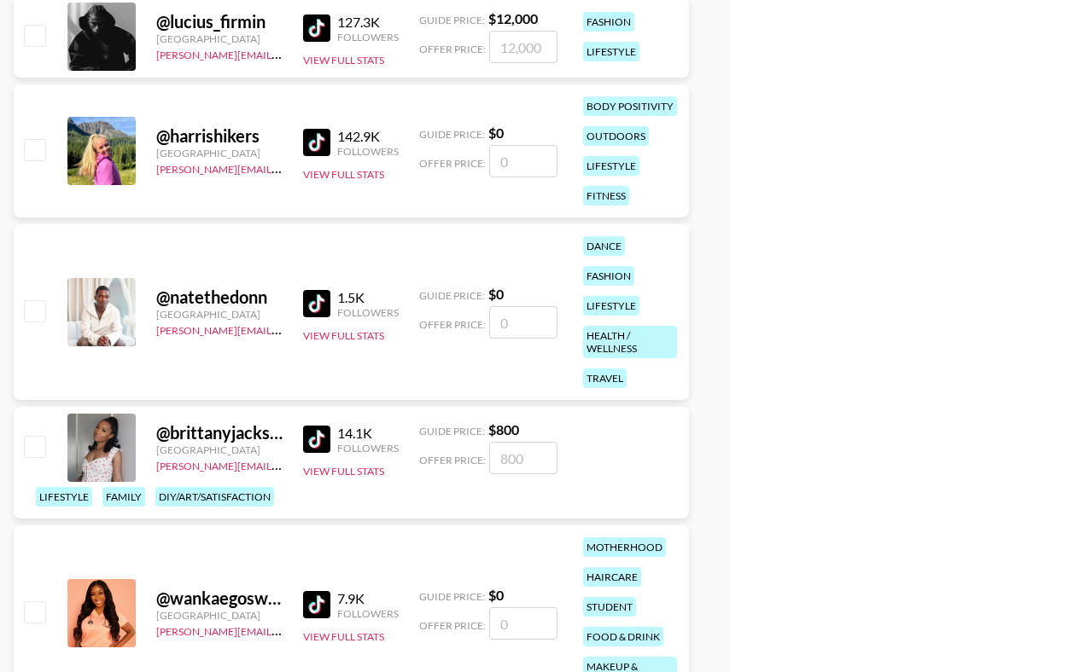
click at [38, 453] on input "checkbox" at bounding box center [34, 446] width 20 height 20
checkbox input "true"
type input "800"
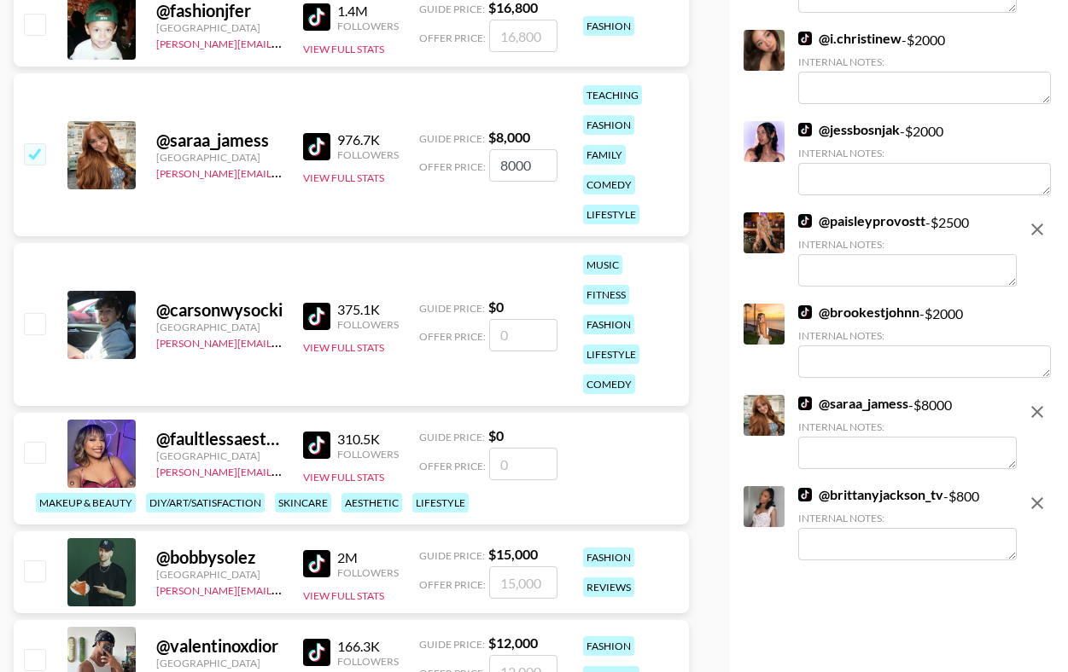
scroll to position [0, 0]
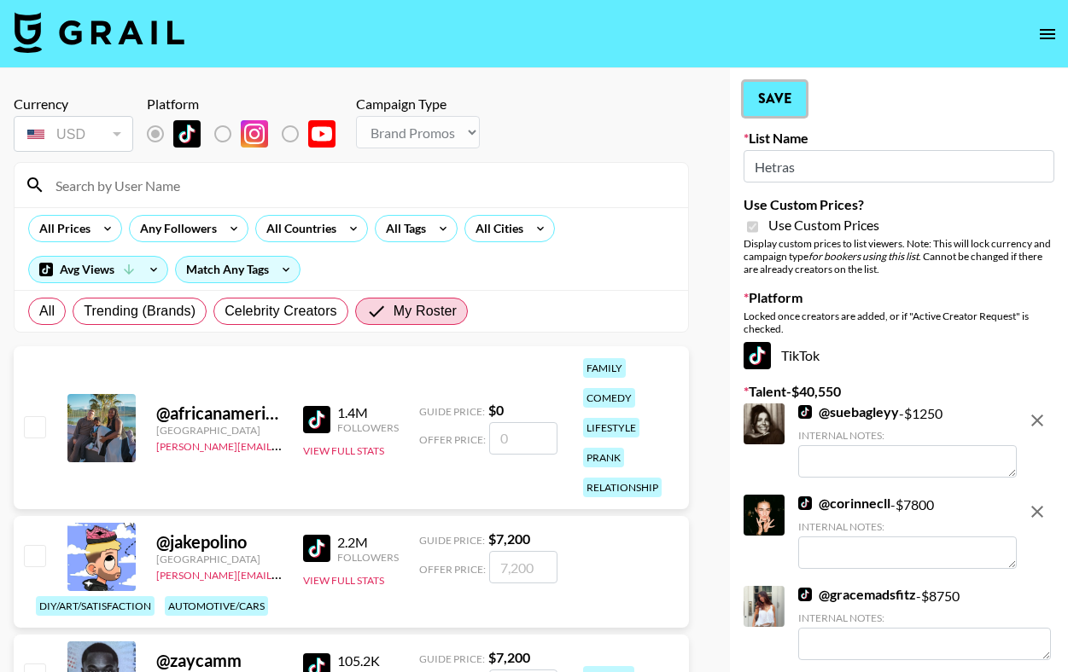
click at [788, 95] on button "Save" at bounding box center [774, 99] width 62 height 34
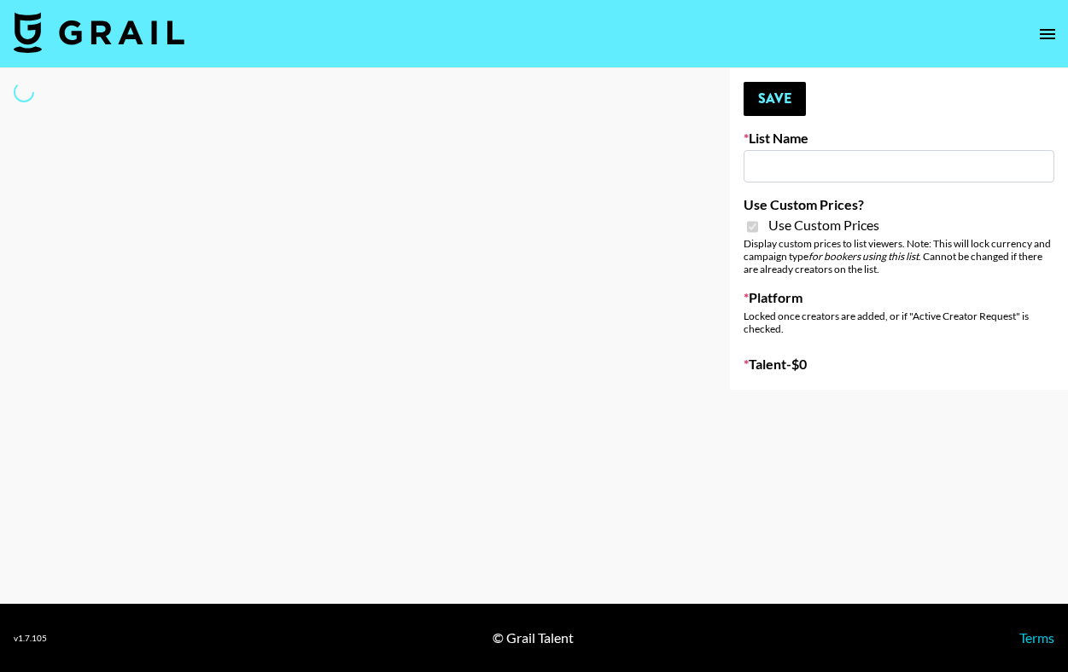
type input "Hetras"
checkbox input "true"
select select "Brand"
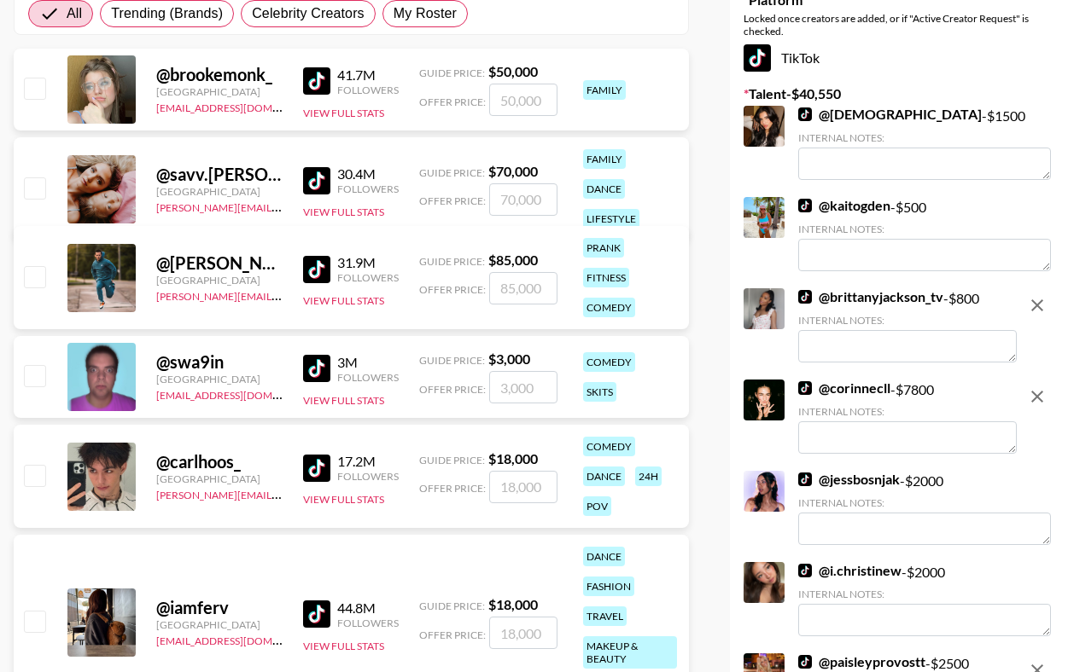
scroll to position [76, 0]
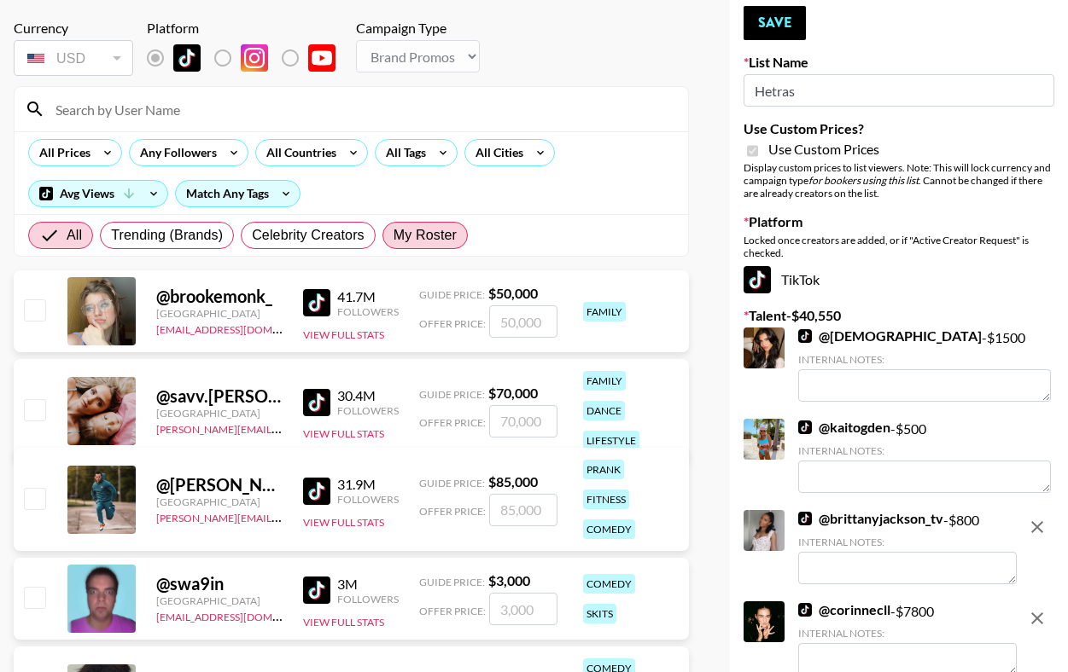
click at [434, 239] on span "My Roster" at bounding box center [424, 235] width 63 height 20
click at [393, 236] on input "My Roster" at bounding box center [393, 236] width 0 height 0
radio input "true"
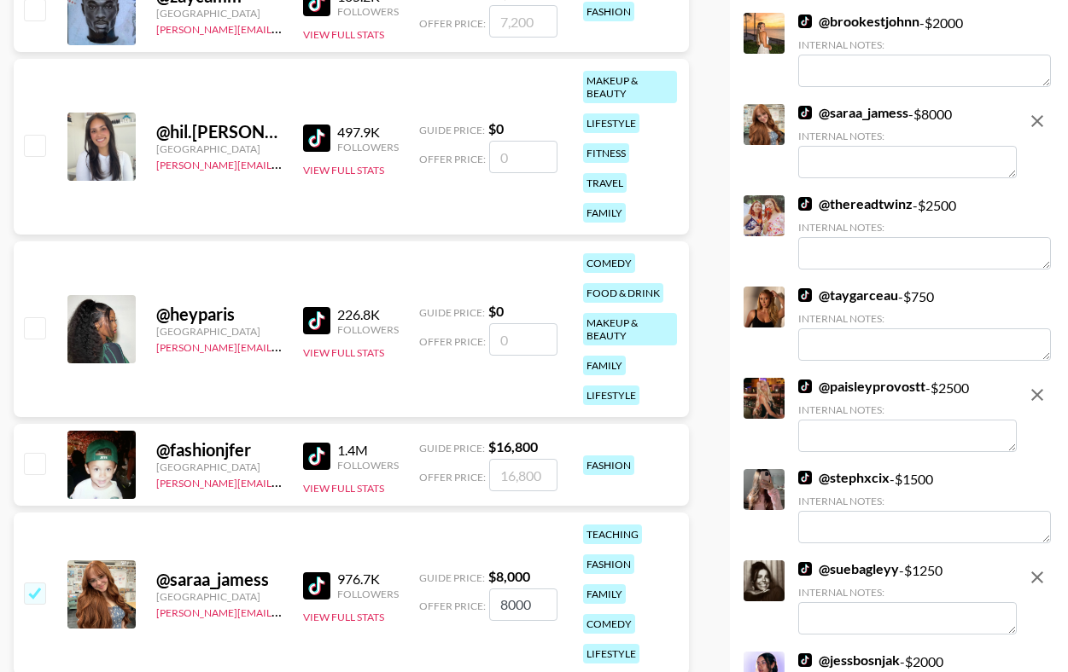
scroll to position [0, 0]
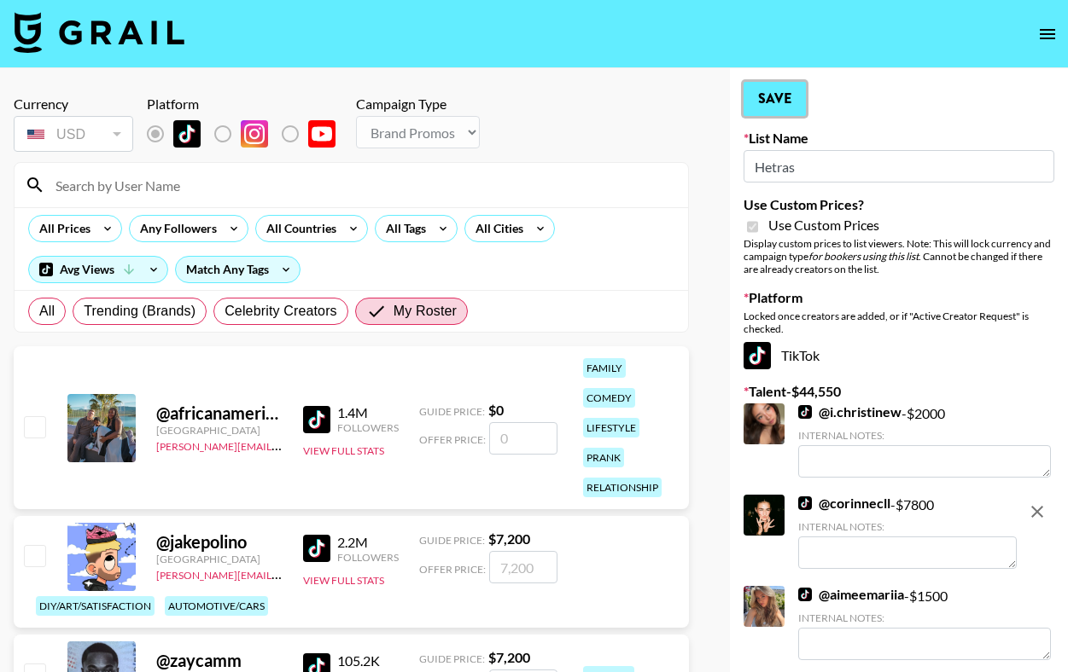
click at [760, 99] on button "Save" at bounding box center [774, 99] width 62 height 34
